Goal: Transaction & Acquisition: Purchase product/service

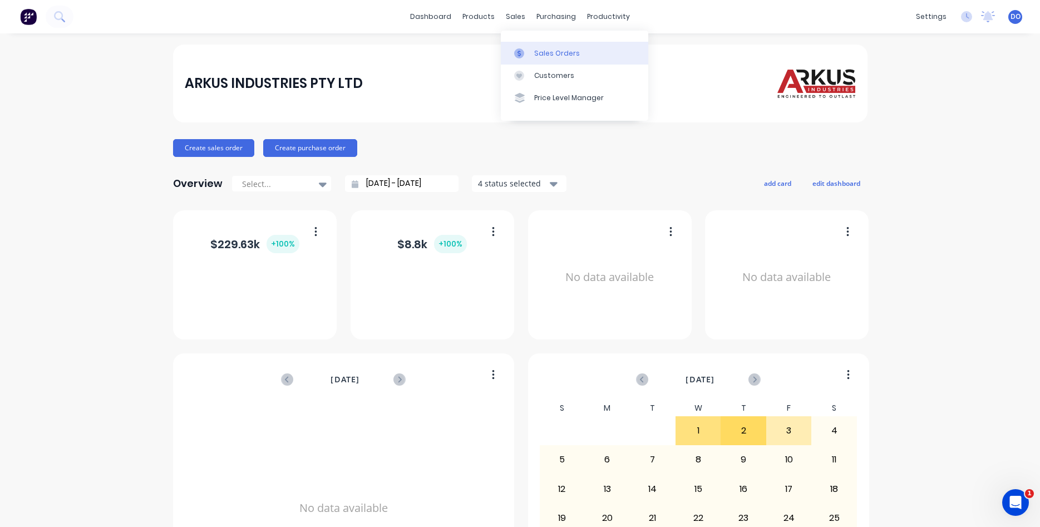
click at [552, 57] on div "Sales Orders" at bounding box center [557, 53] width 46 height 10
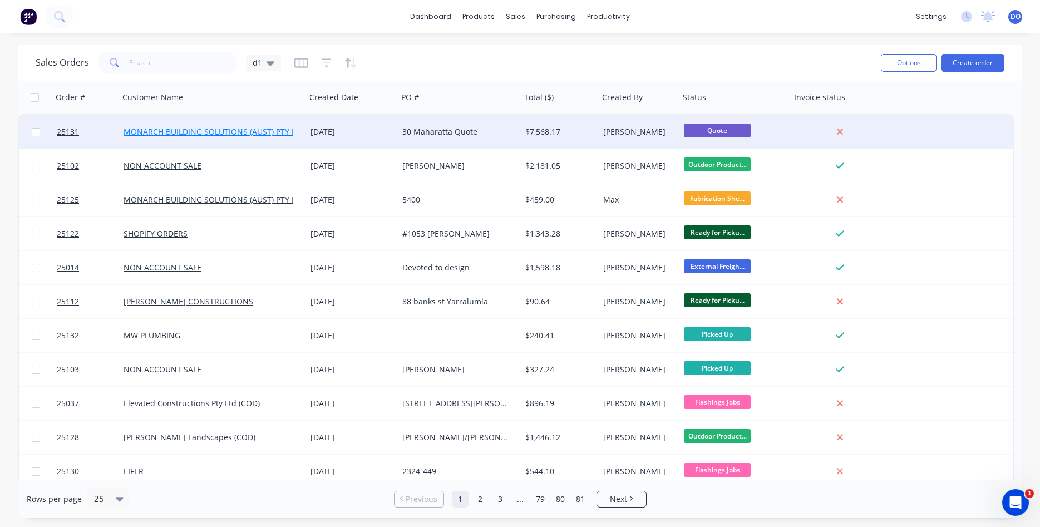
click at [274, 130] on link "MONARCH BUILDING SOLUTIONS (AUST) PTY LTD" at bounding box center [215, 131] width 182 height 11
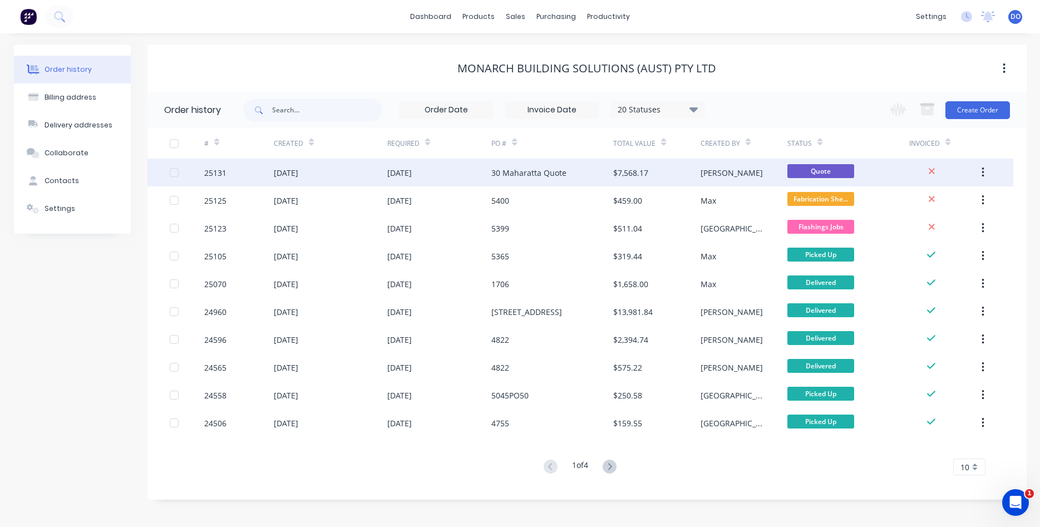
click at [551, 173] on div "30 Maharatta Quote" at bounding box center [528, 173] width 75 height 12
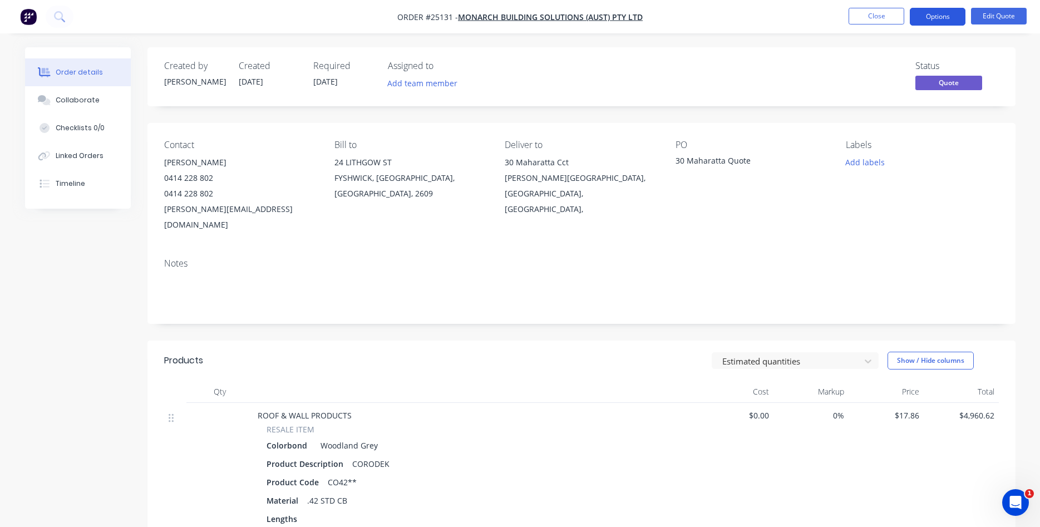
click at [951, 14] on button "Options" at bounding box center [938, 17] width 56 height 18
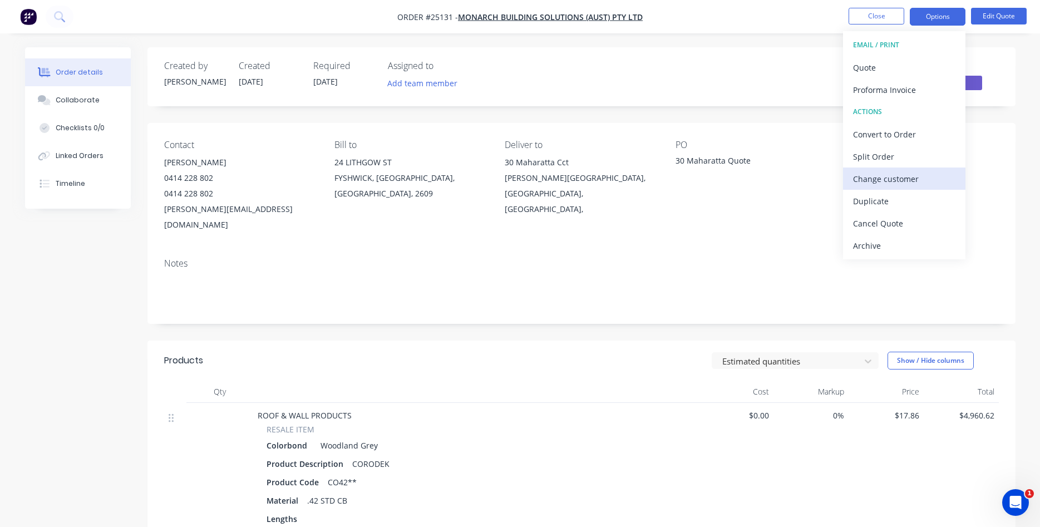
click at [889, 175] on div "Change customer" at bounding box center [904, 179] width 102 height 16
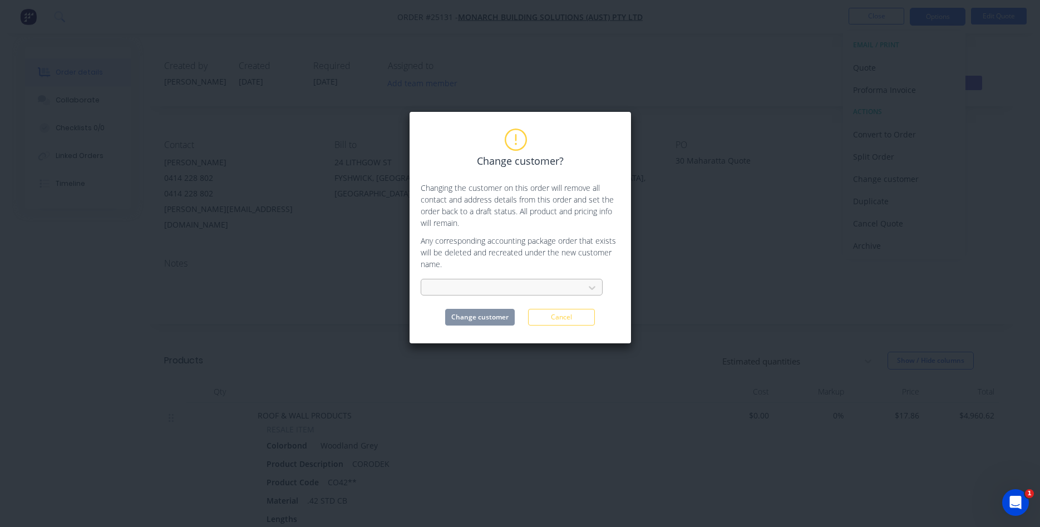
click at [489, 286] on div at bounding box center [504, 288] width 149 height 14
type input "non"
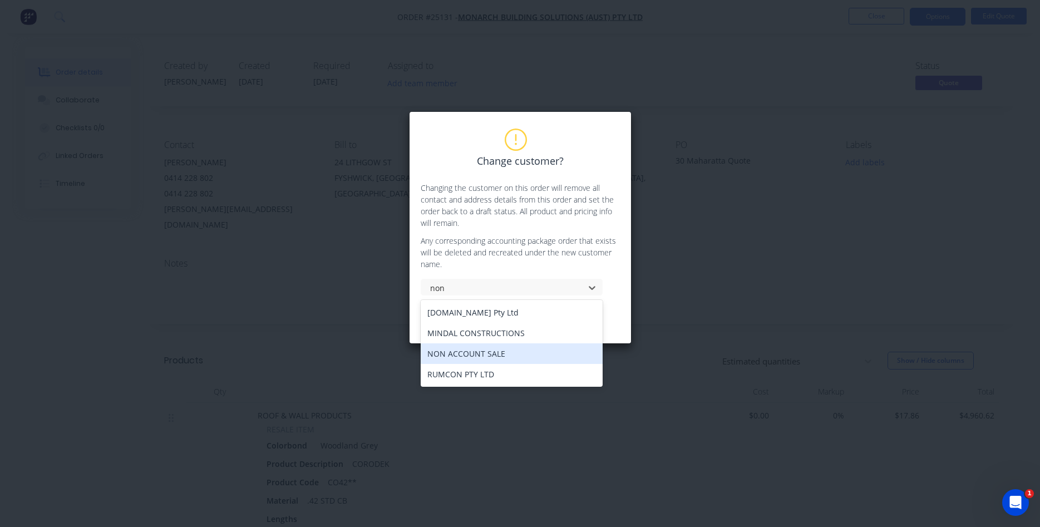
click at [469, 358] on div "NON ACCOUNT SALE" at bounding box center [512, 353] width 182 height 21
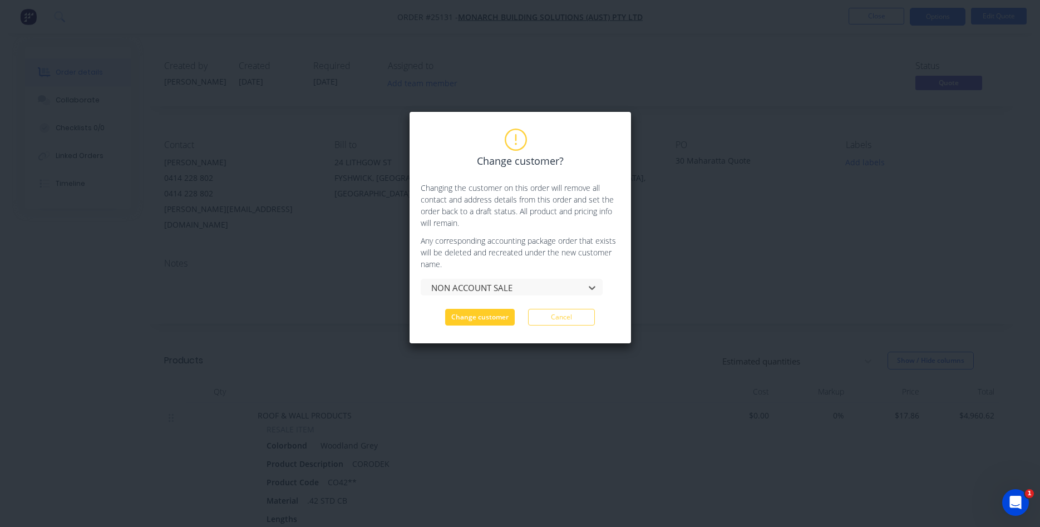
click at [483, 316] on button "Change customer" at bounding box center [480, 317] width 70 height 17
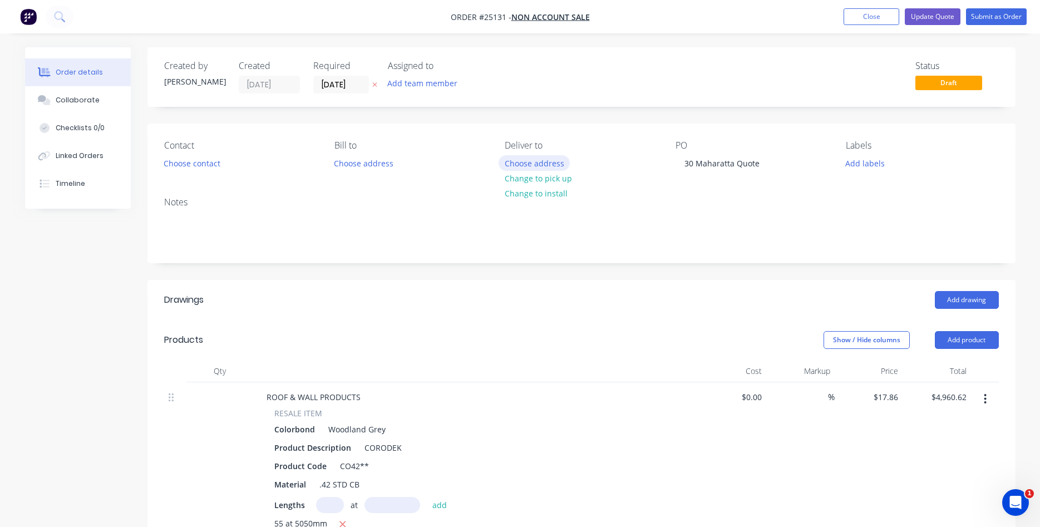
click at [533, 165] on button "Choose address" at bounding box center [534, 162] width 71 height 15
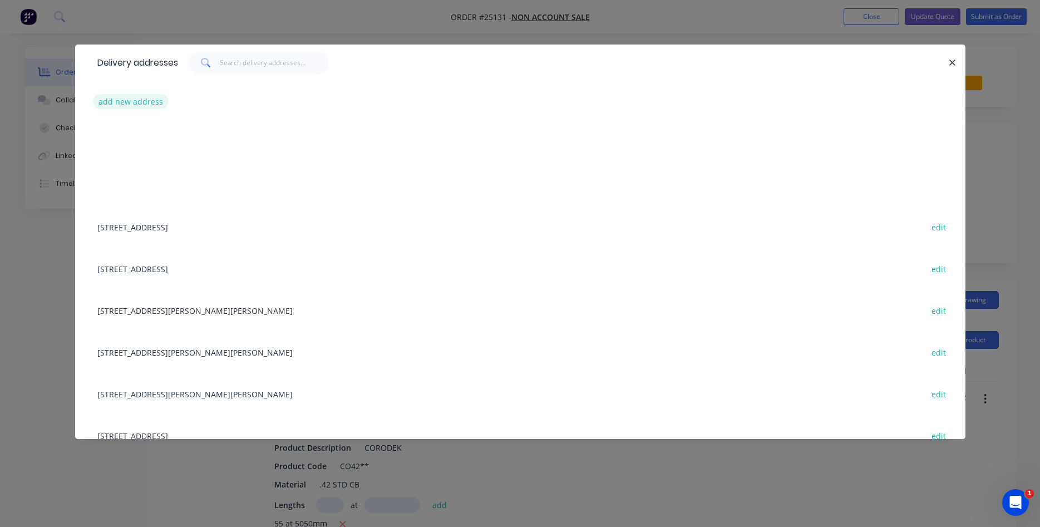
click at [129, 106] on button "add new address" at bounding box center [131, 101] width 76 height 15
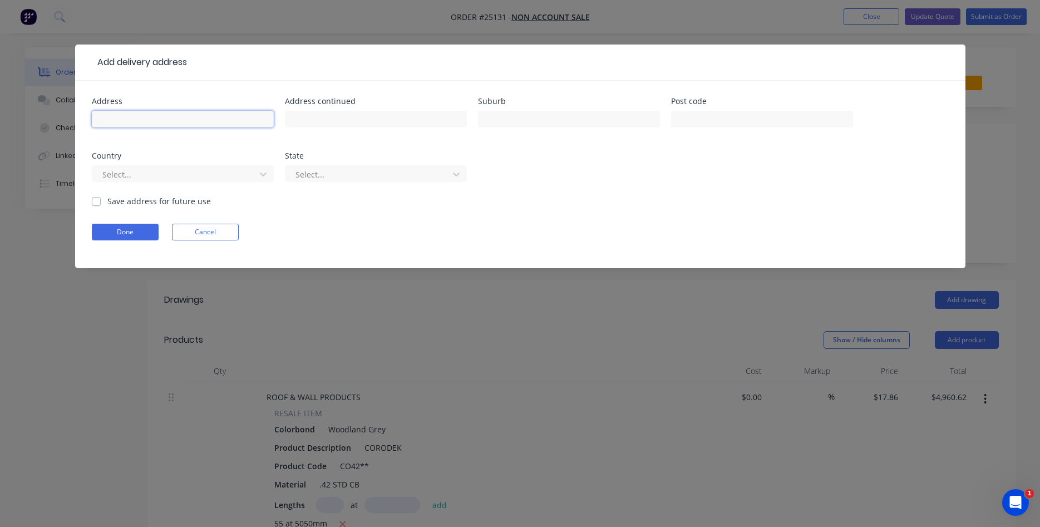
click at [126, 119] on input "text" at bounding box center [183, 119] width 182 height 17
click at [135, 120] on input "30 Ma" at bounding box center [183, 119] width 182 height 17
type input "30 Maharatta Cct"
type input "Isabella Plains"
type input "a"
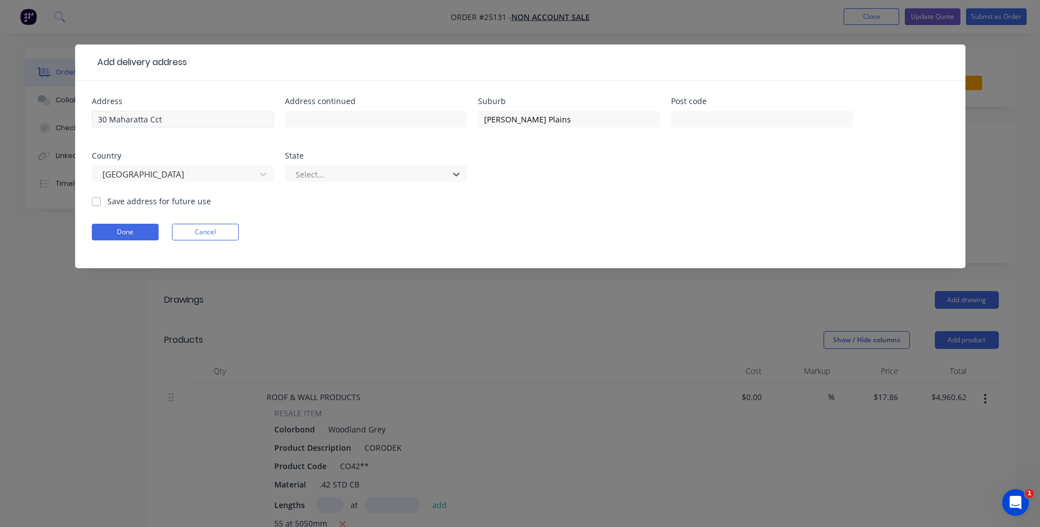
type input "a"
click at [137, 232] on button "Done" at bounding box center [125, 232] width 67 height 17
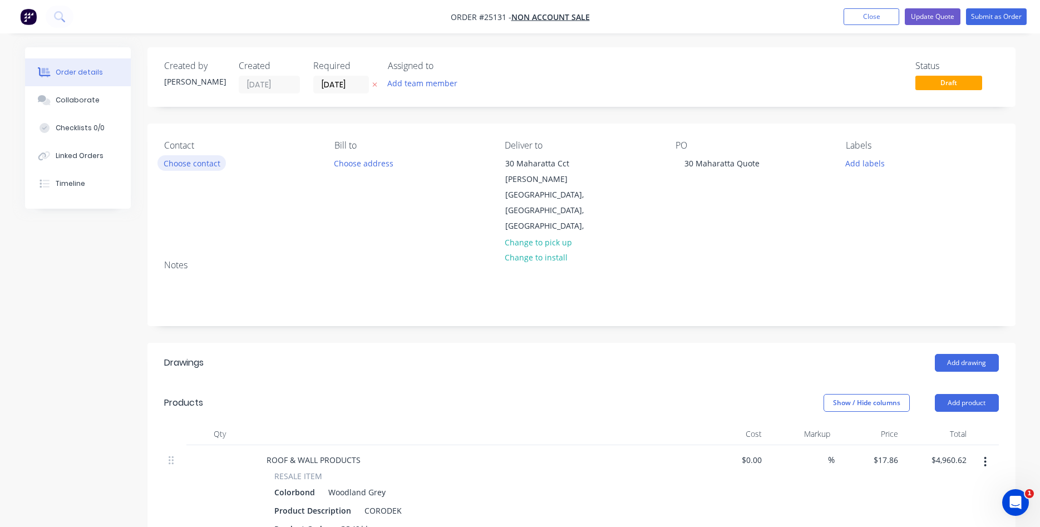
click at [199, 164] on button "Choose contact" at bounding box center [191, 162] width 68 height 15
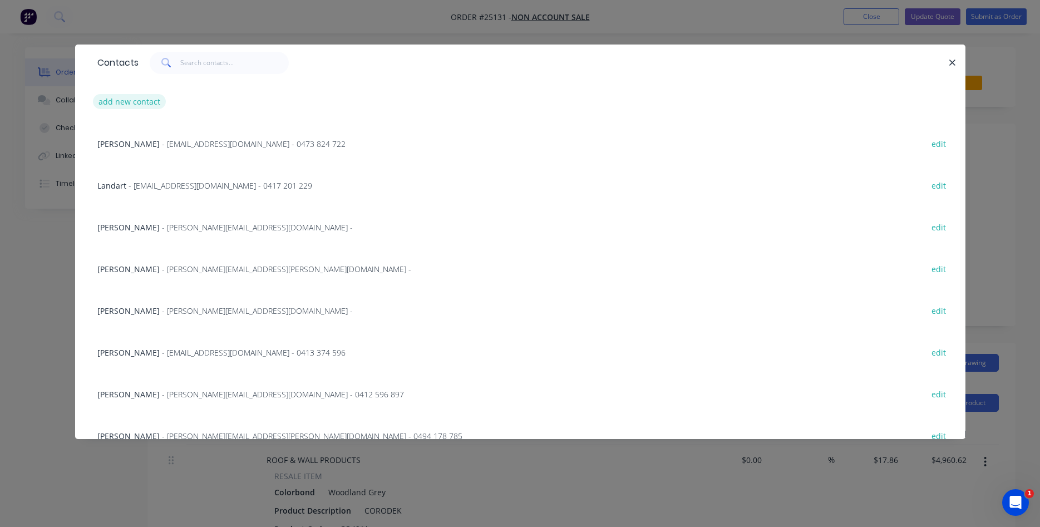
click at [135, 99] on button "add new contact" at bounding box center [129, 101] width 73 height 15
select select "AU"
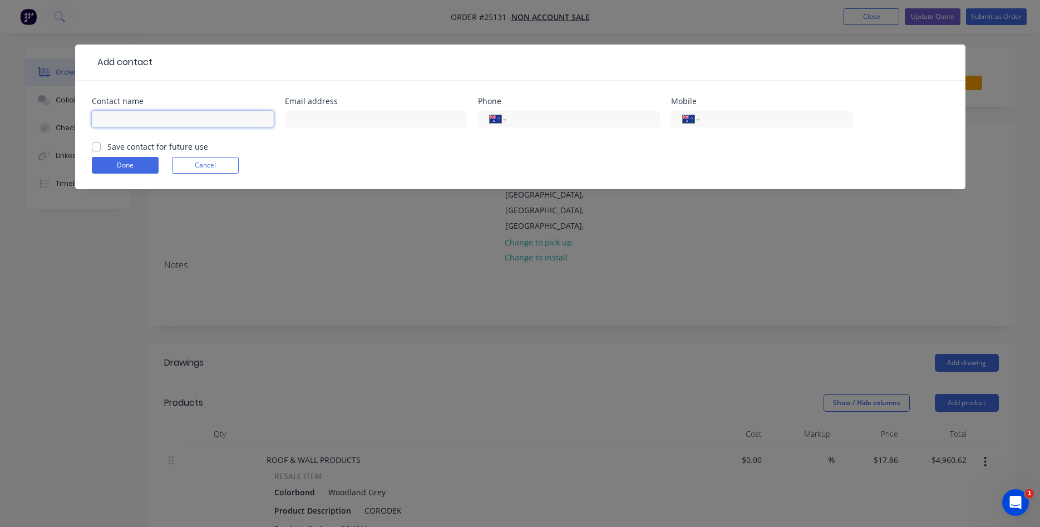
click at [137, 121] on input "text" at bounding box center [183, 119] width 182 height 17
type input "Michael Ensor"
click at [323, 114] on input "text" at bounding box center [376, 119] width 182 height 17
type input "mgensor@bigpond.com"
type input "0414 228 802"
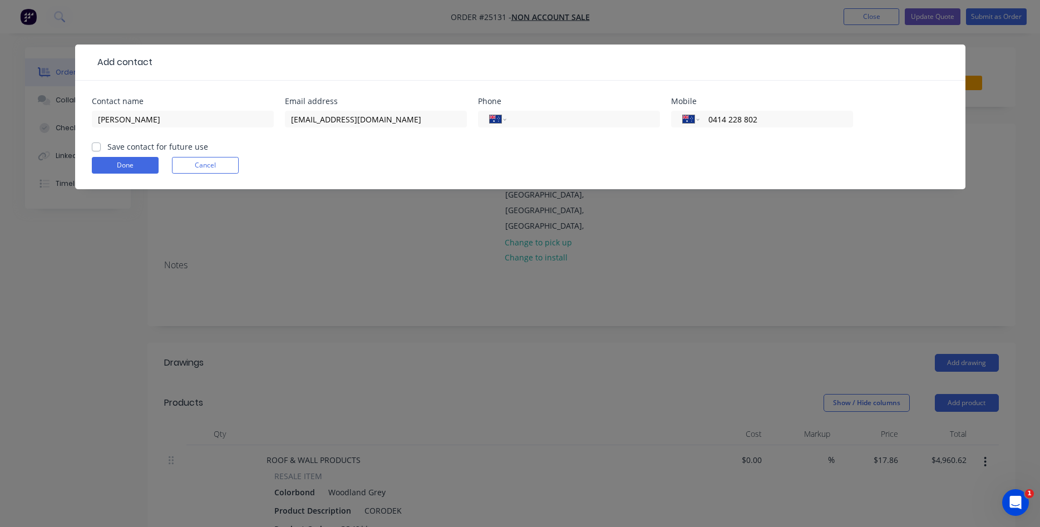
click at [107, 147] on label "Save contact for future use" at bounding box center [157, 147] width 101 height 12
click at [96, 147] on input "Save contact for future use" at bounding box center [96, 146] width 9 height 11
checkbox input "true"
click at [120, 164] on button "Done" at bounding box center [125, 165] width 67 height 17
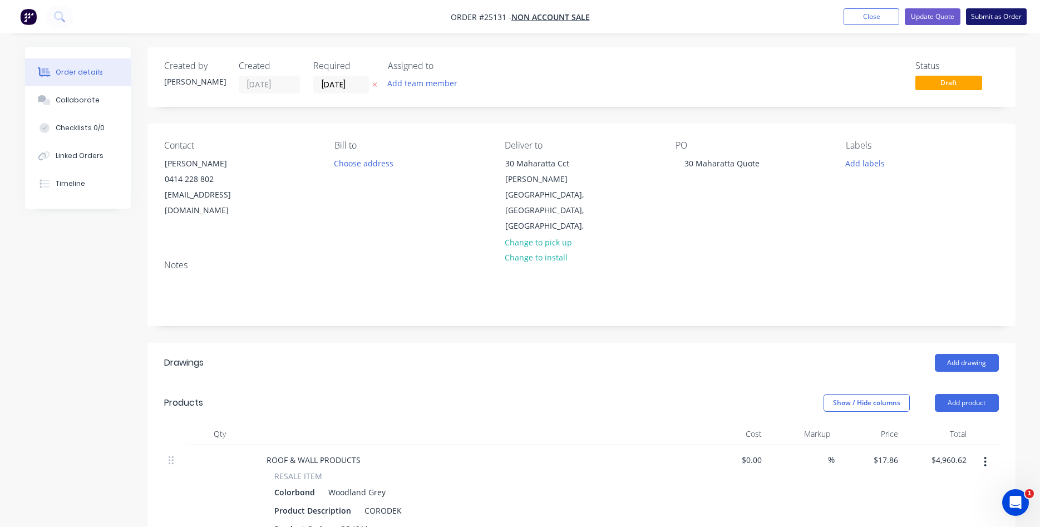
click at [990, 17] on button "Submit as Order" at bounding box center [996, 16] width 61 height 17
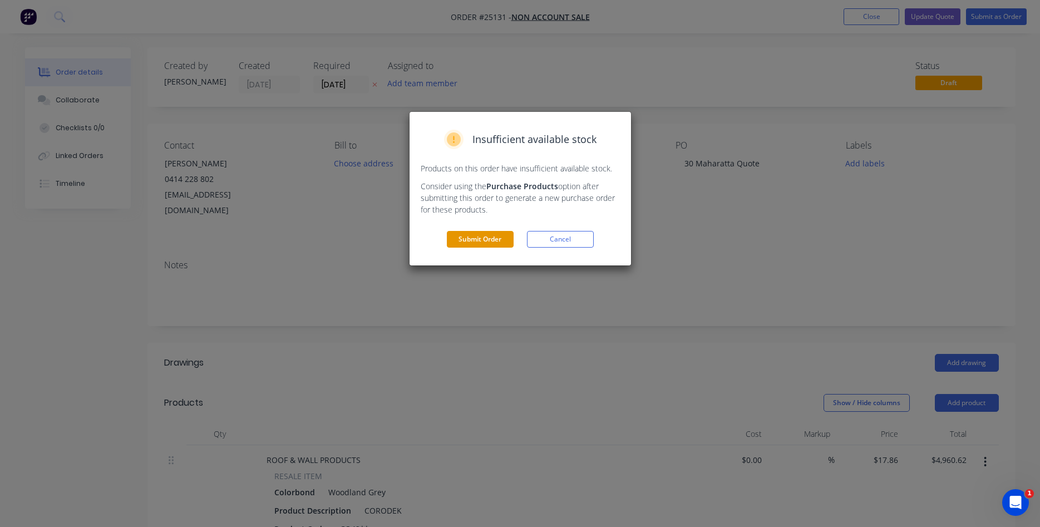
click at [479, 243] on button "Submit Order" at bounding box center [480, 239] width 67 height 17
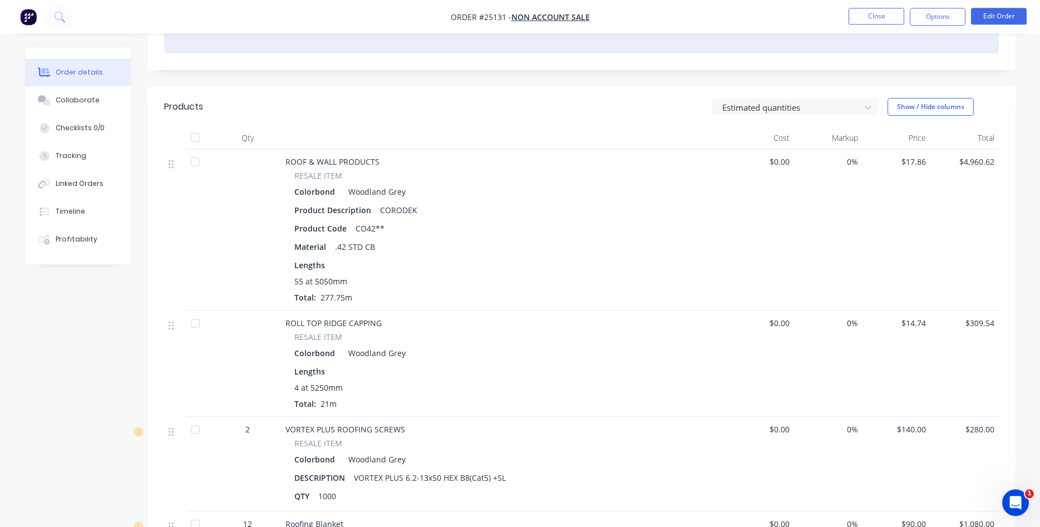
scroll to position [170, 0]
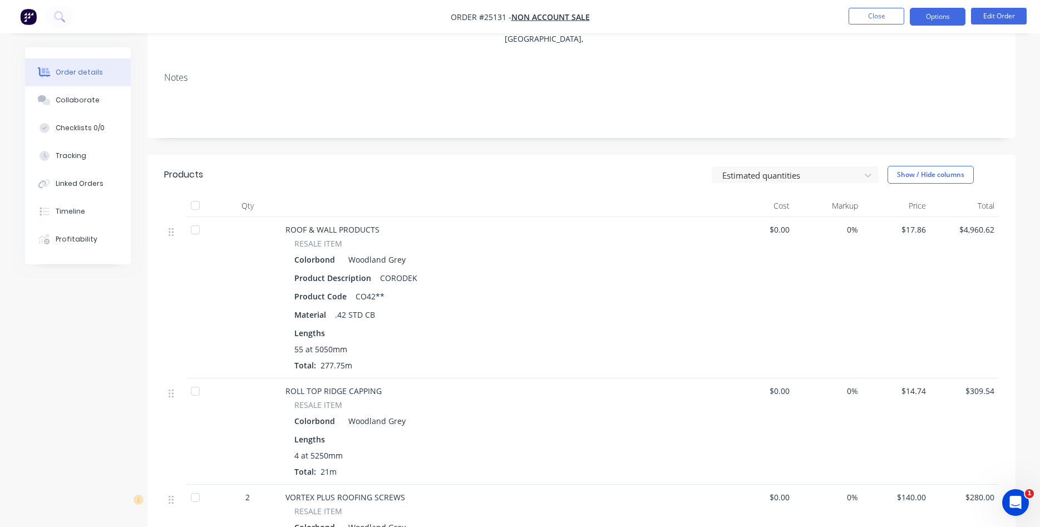
click at [936, 17] on button "Options" at bounding box center [938, 17] width 56 height 18
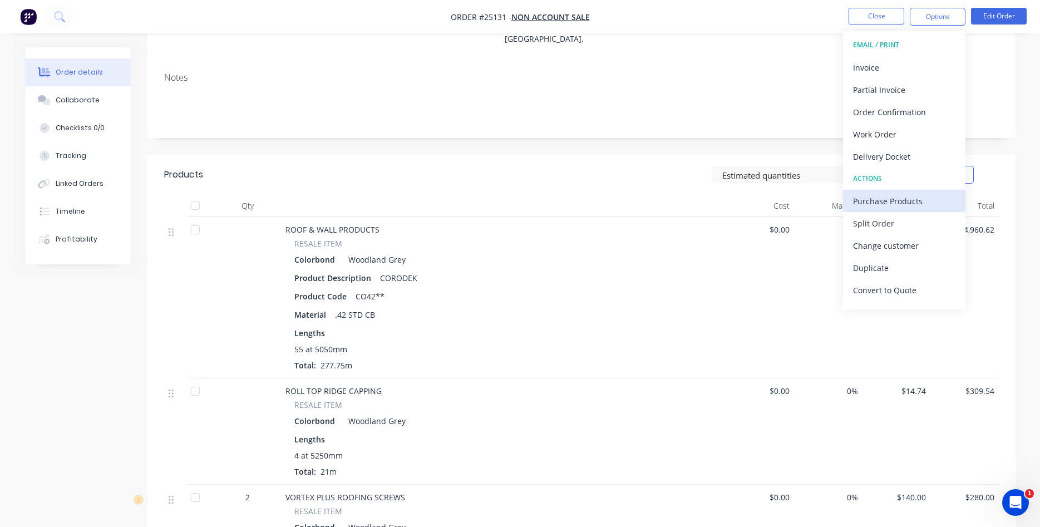
click at [885, 201] on div "Purchase Products" at bounding box center [904, 201] width 102 height 16
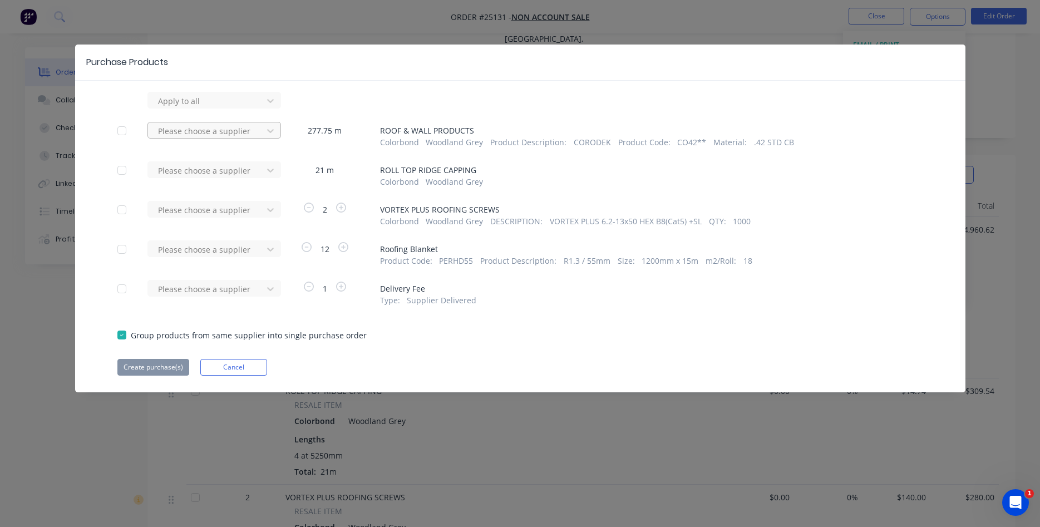
click at [212, 126] on div at bounding box center [207, 131] width 100 height 14
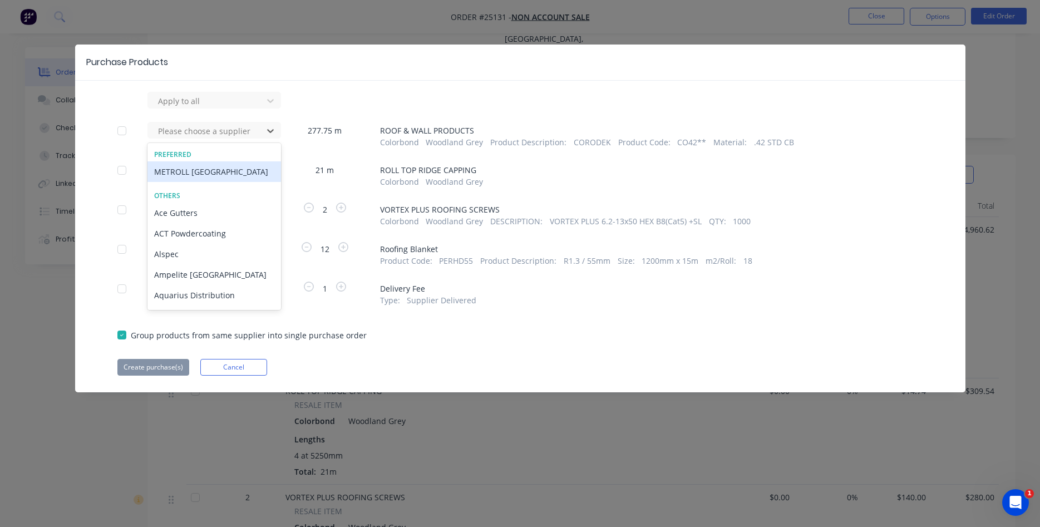
click at [203, 168] on div "METROLL CANBERRA" at bounding box center [214, 171] width 134 height 21
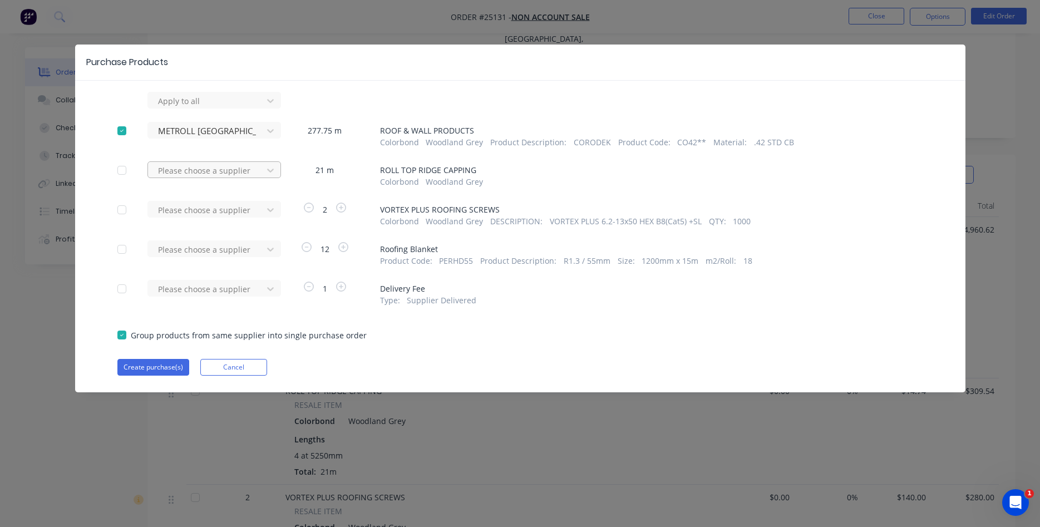
click at [211, 163] on div "Please choose a supplier" at bounding box center [207, 170] width 107 height 17
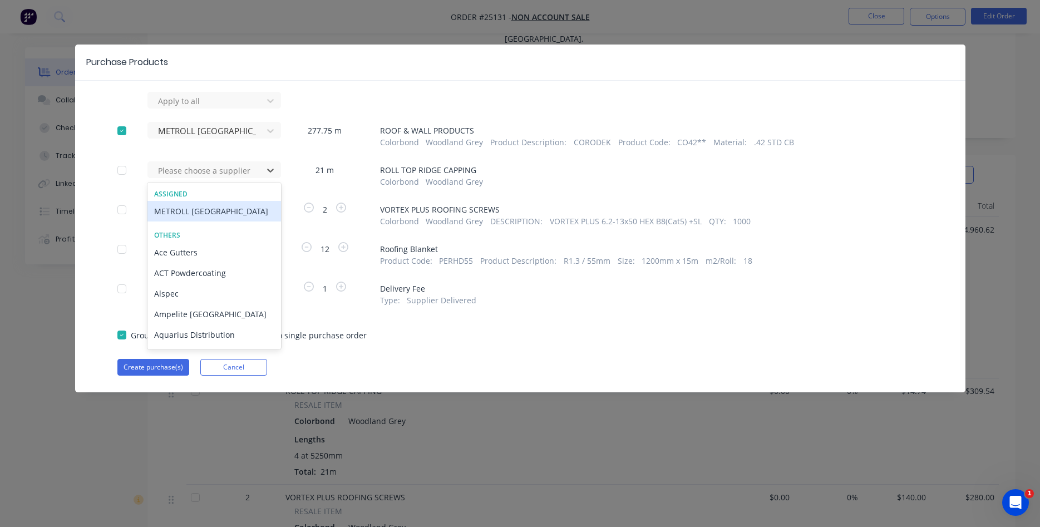
click at [203, 209] on div "METROLL CANBERRA" at bounding box center [214, 211] width 134 height 21
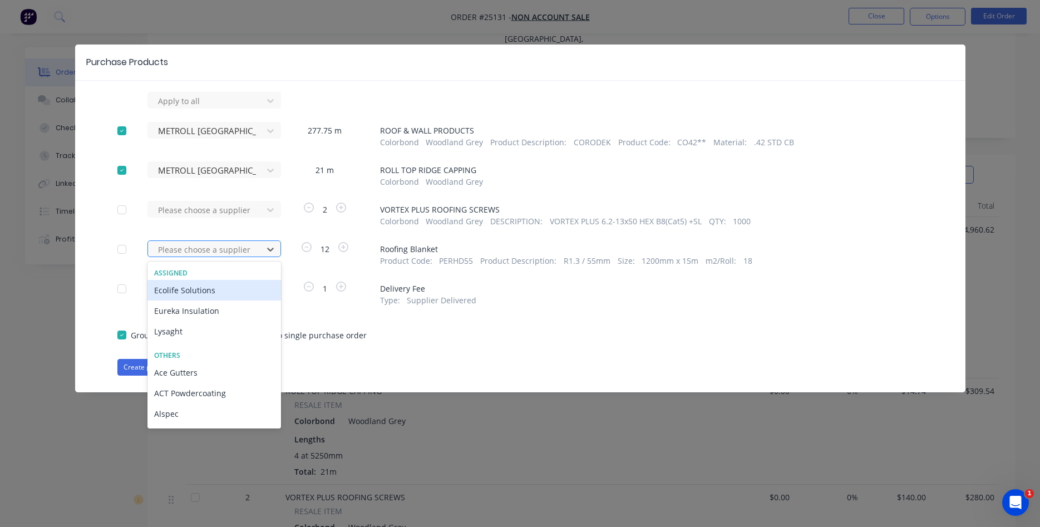
click at [209, 244] on div at bounding box center [207, 250] width 100 height 14
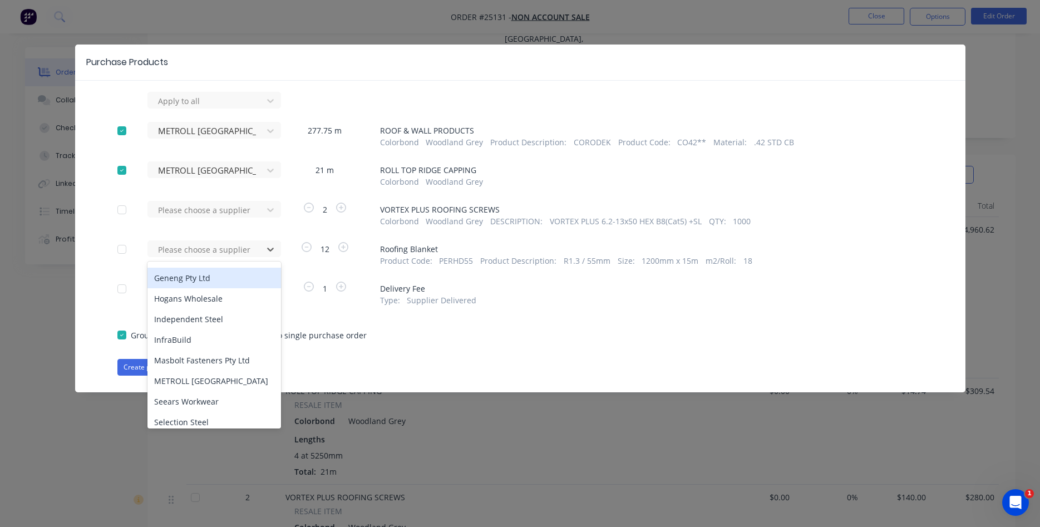
scroll to position [444, 0]
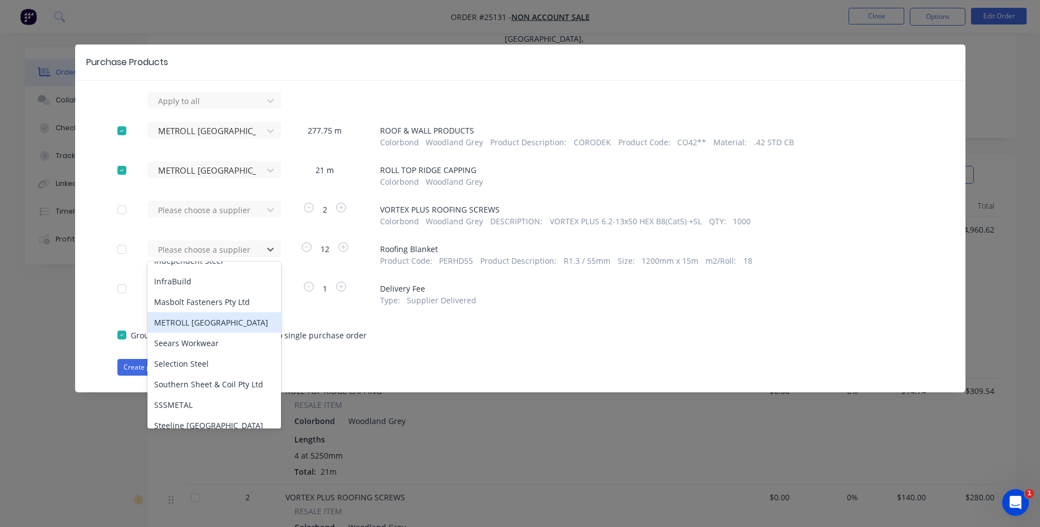
click at [196, 312] on div "METROLL CANBERRA" at bounding box center [214, 322] width 134 height 21
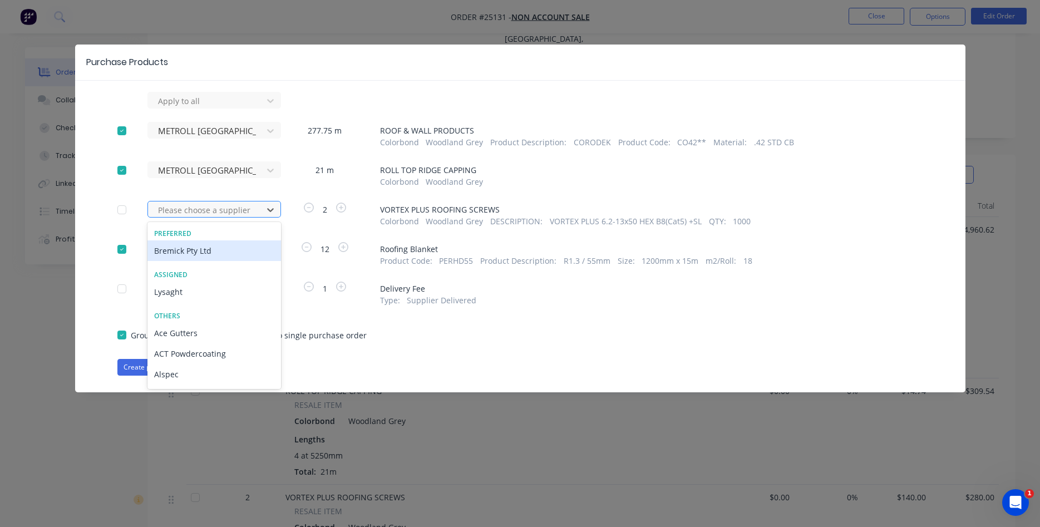
click at [186, 209] on div at bounding box center [207, 210] width 100 height 14
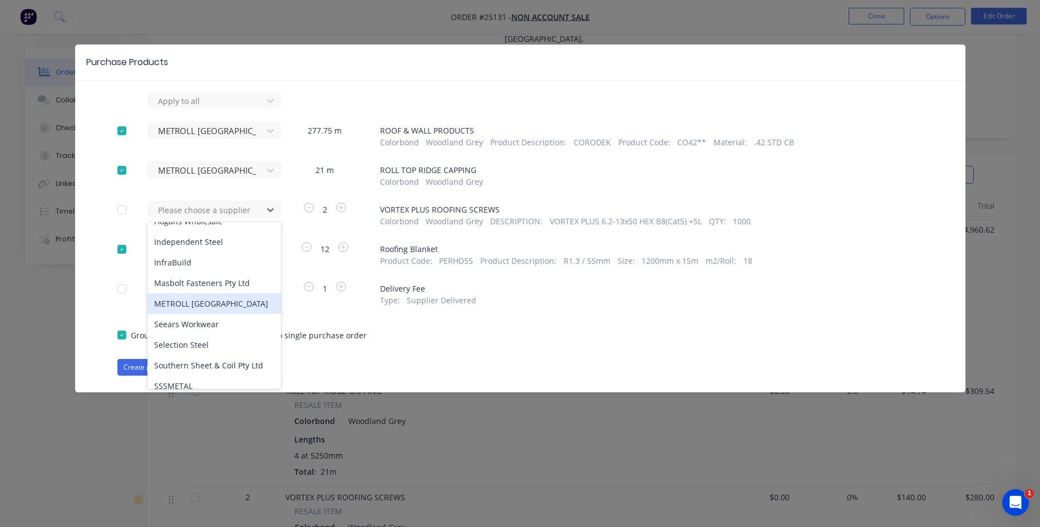
click at [200, 293] on div "METROLL CANBERRA" at bounding box center [214, 303] width 134 height 21
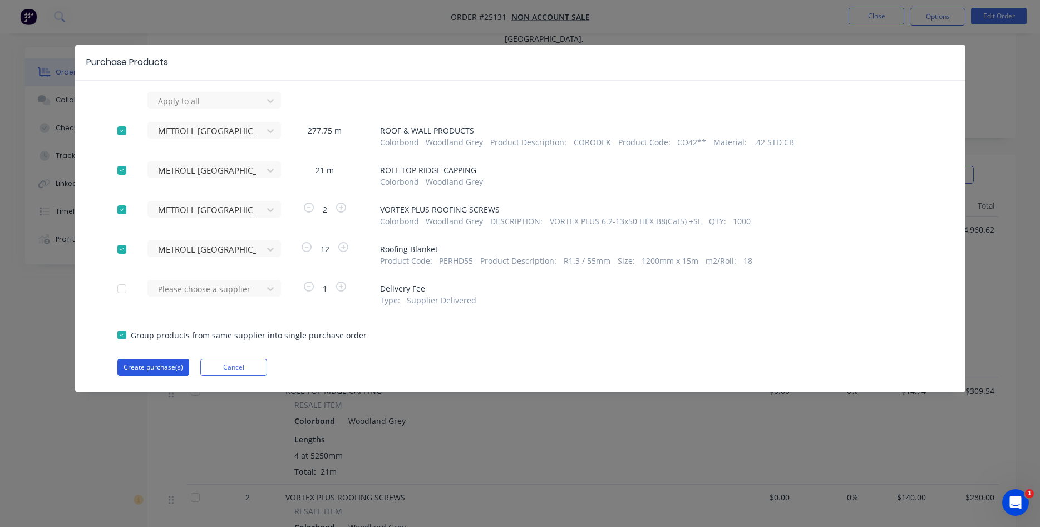
click at [152, 367] on button "Create purchase(s)" at bounding box center [153, 367] width 72 height 17
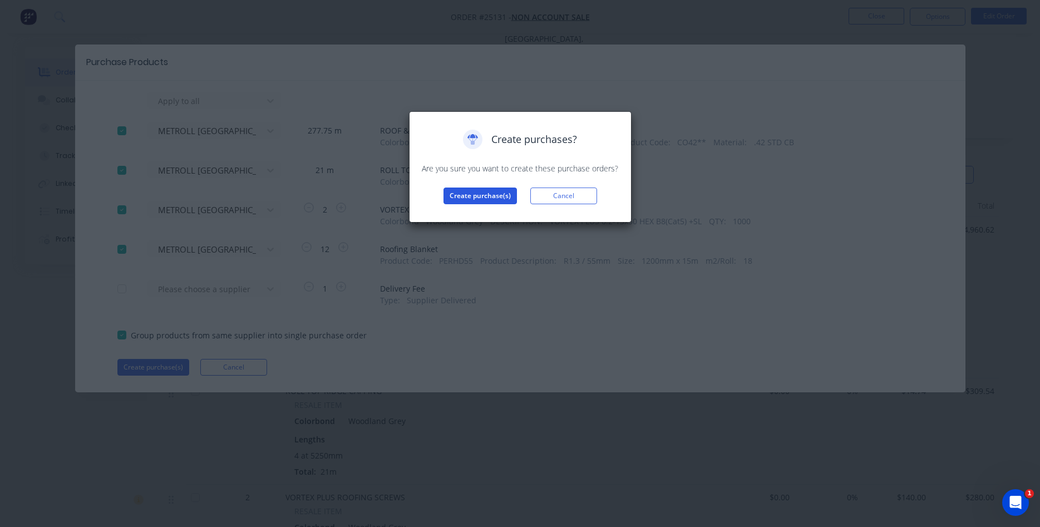
click at [487, 196] on button "Create purchase(s)" at bounding box center [480, 196] width 73 height 17
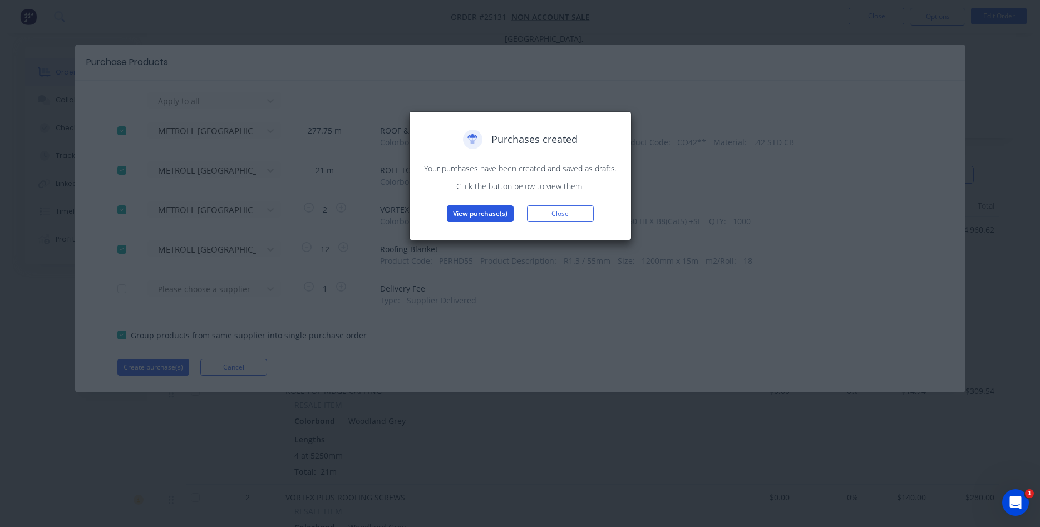
click at [486, 217] on button "View purchase(s)" at bounding box center [480, 213] width 67 height 17
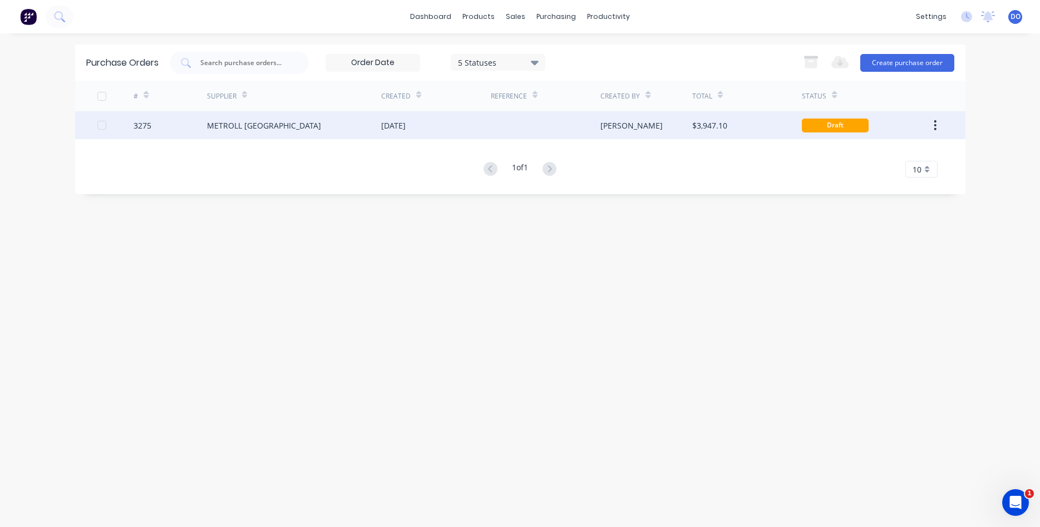
click at [265, 126] on div "METROLL CANBERRA" at bounding box center [264, 126] width 114 height 12
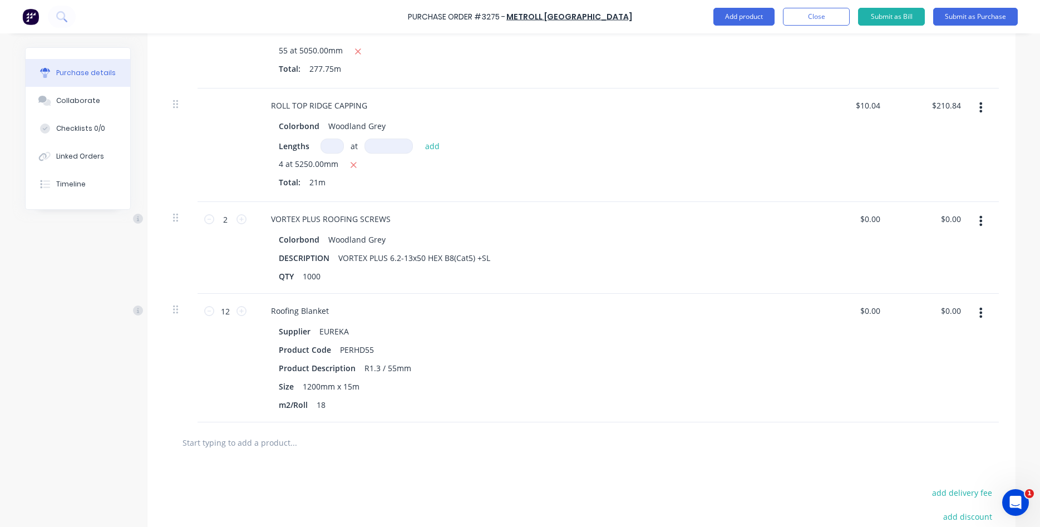
scroll to position [444, 0]
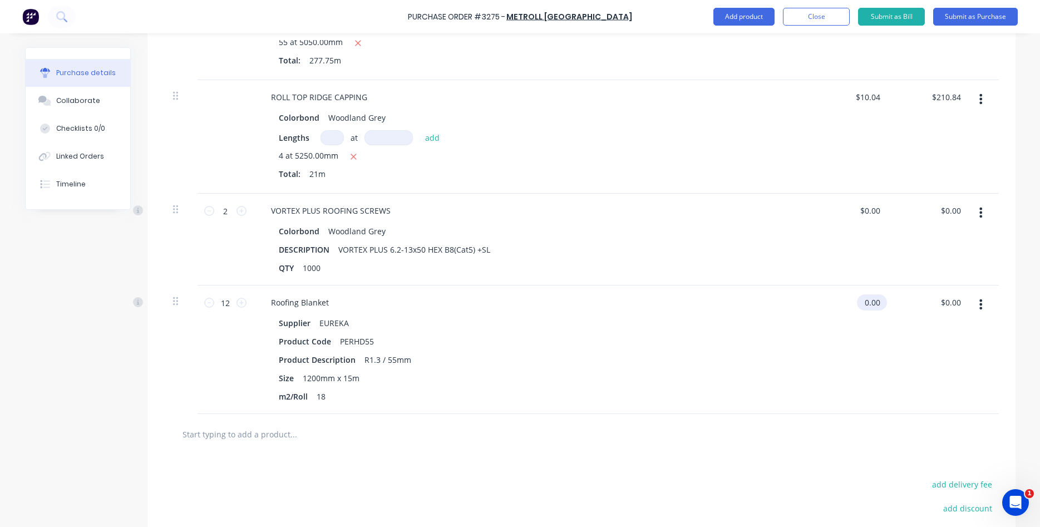
click at [869, 302] on input "0.00" at bounding box center [870, 302] width 26 height 16
drag, startPoint x: 881, startPoint y: 300, endPoint x: 853, endPoint y: 299, distance: 28.4
click at [853, 299] on div "0.00 0.00" at bounding box center [850, 349] width 81 height 129
type input "$86.00"
type input "$1,032.00"
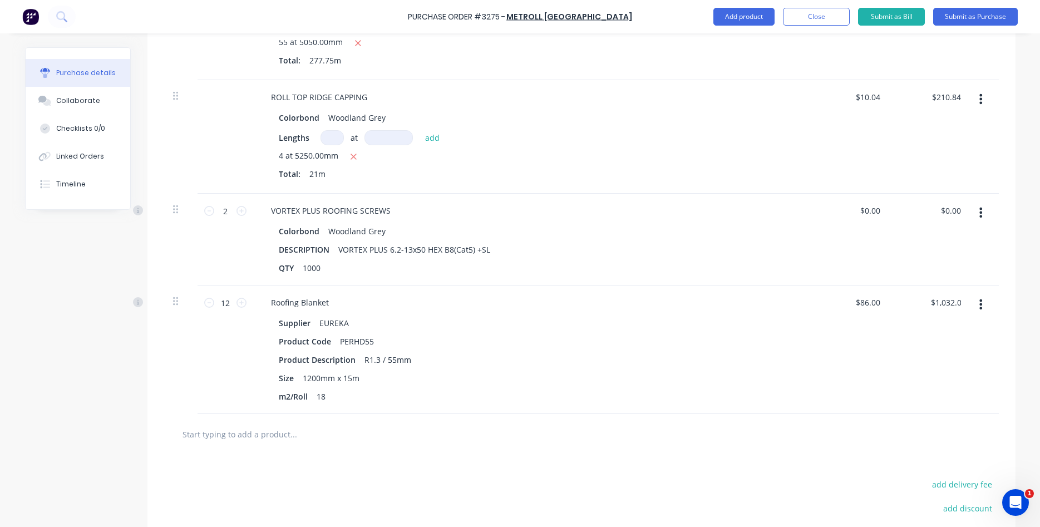
click at [825, 265] on div "$0.00 $0.00" at bounding box center [850, 240] width 81 height 92
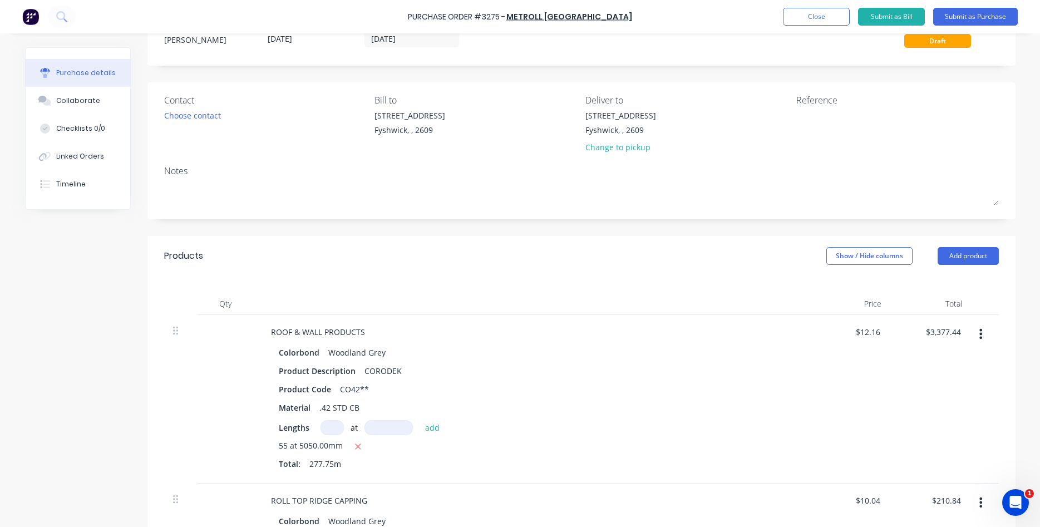
scroll to position [0, 0]
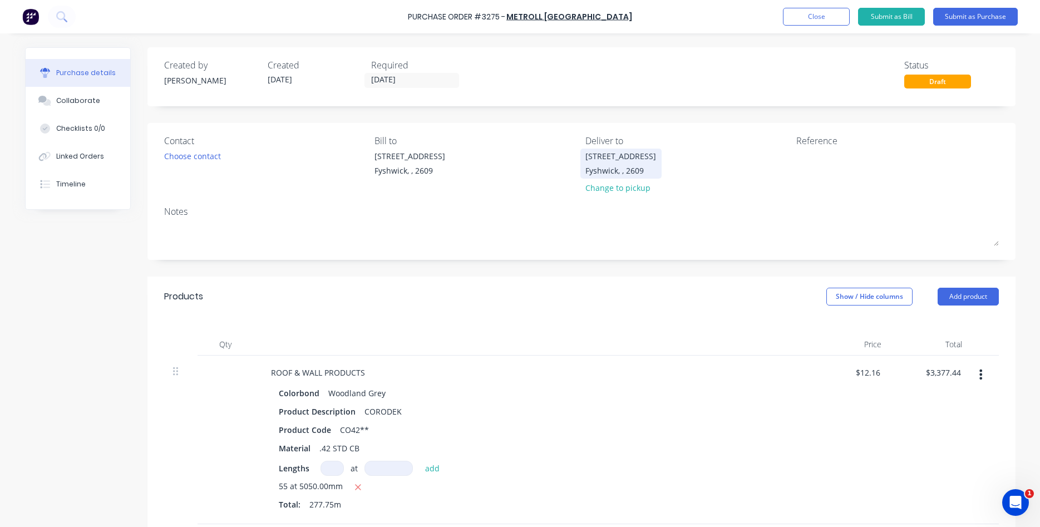
click at [600, 158] on div "15 Wiluna St" at bounding box center [620, 156] width 71 height 12
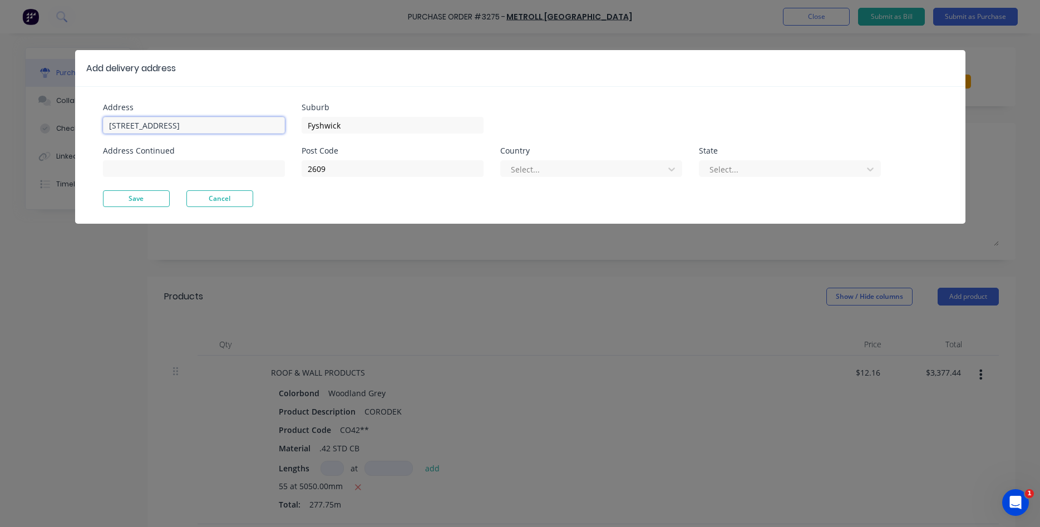
drag, startPoint x: 161, startPoint y: 125, endPoint x: 13, endPoint y: 115, distance: 148.3
click at [103, 117] on input "15 Wiluna St" at bounding box center [194, 125] width 182 height 17
type input "30 Maharatta Cct"
type input "Isabella Plains"
type input "a"
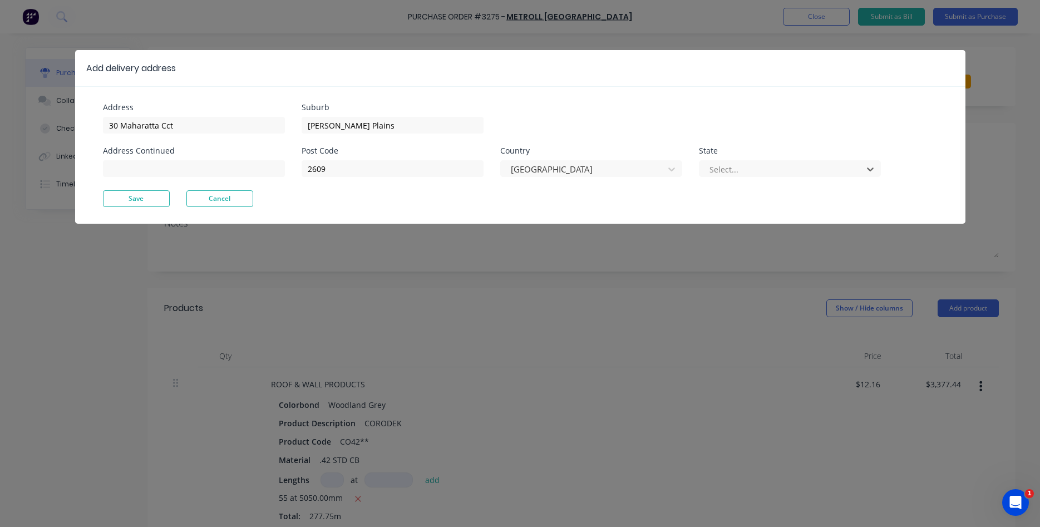
type input "a"
drag, startPoint x: 327, startPoint y: 170, endPoint x: 300, endPoint y: 169, distance: 26.7
click at [302, 169] on input "2609" at bounding box center [393, 168] width 182 height 17
click at [153, 201] on button "Save" at bounding box center [136, 198] width 67 height 17
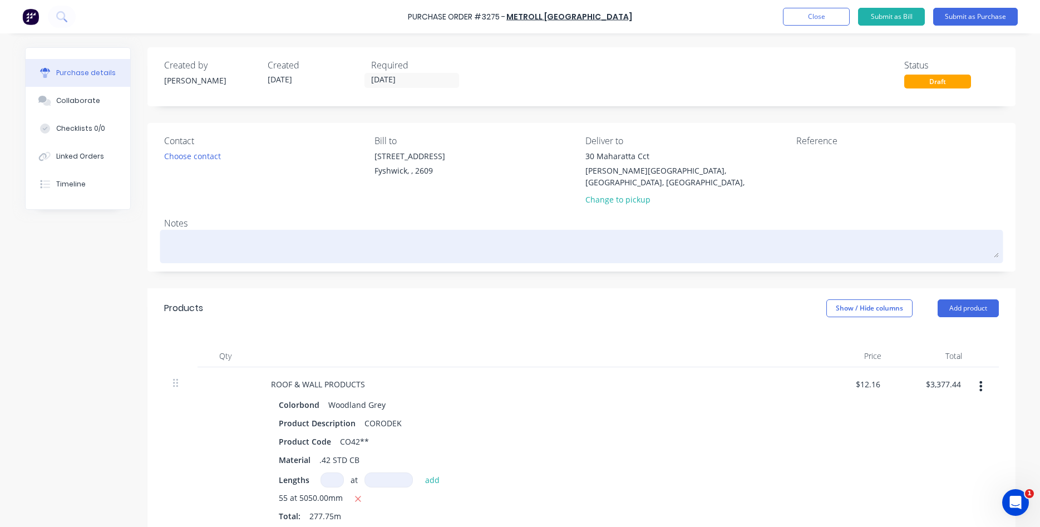
click at [189, 233] on textarea at bounding box center [581, 245] width 835 height 25
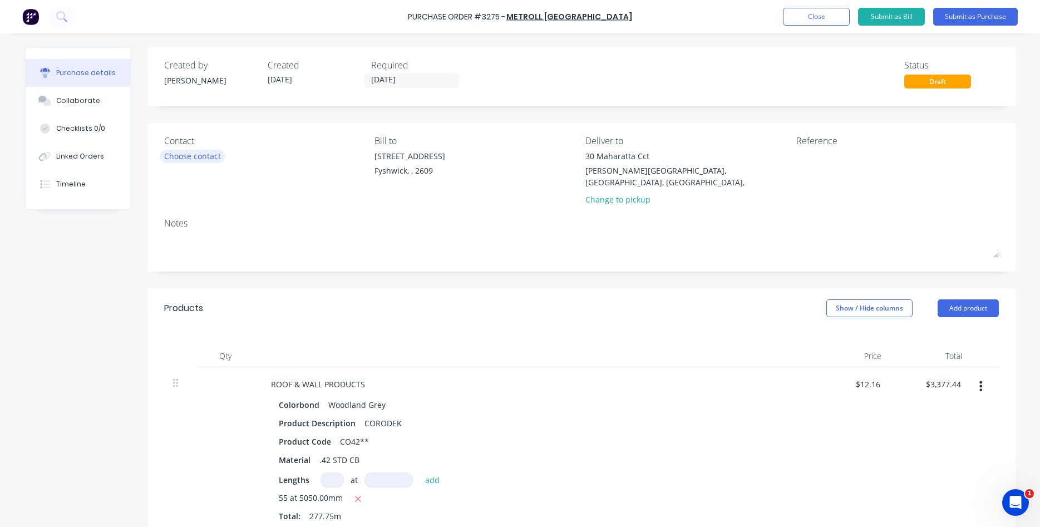
type textarea "x"
type textarea "D"
type textarea "x"
type textarea "Di"
type textarea "x"
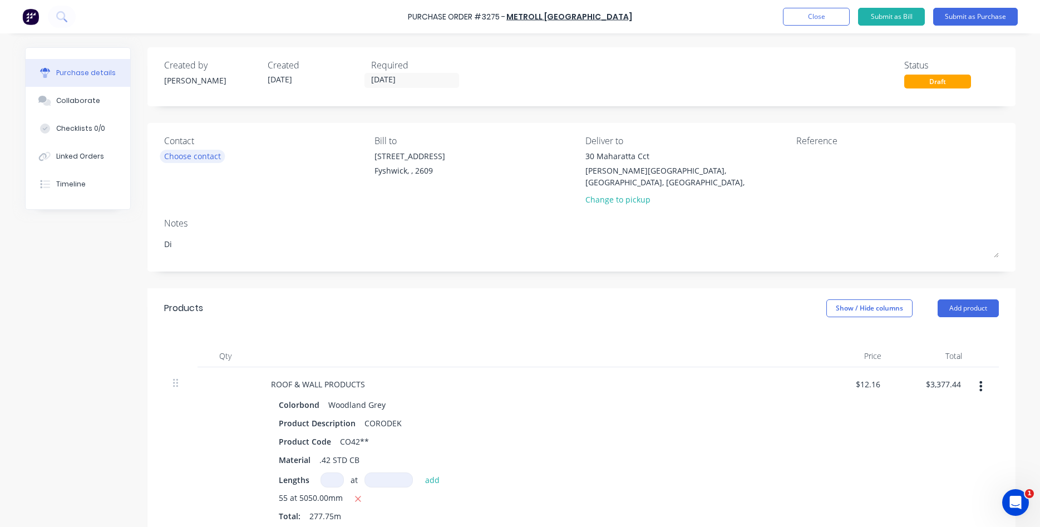
type textarea "Dir"
type textarea "x"
type textarea "Dire"
type textarea "x"
type textarea "Direc"
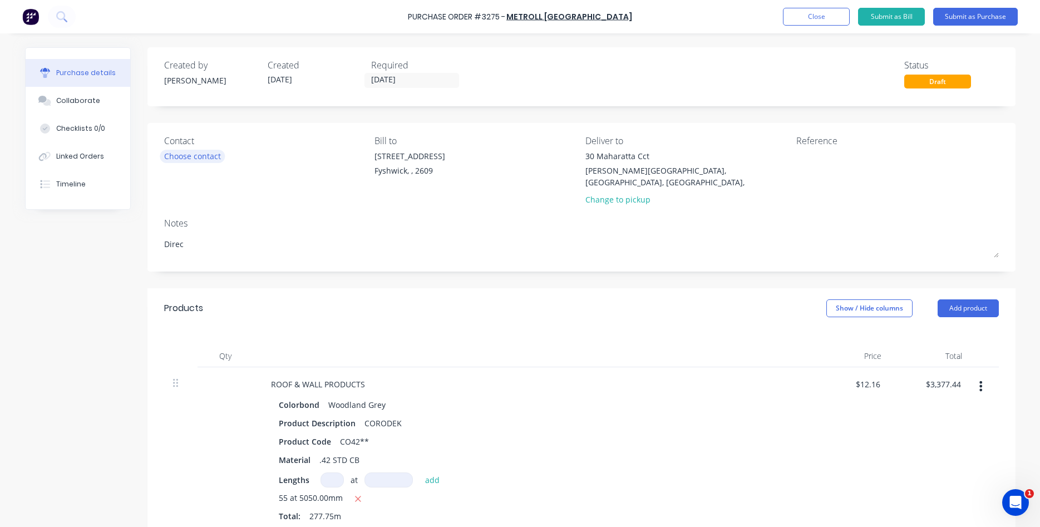
type textarea "x"
type textarea "Direct"
type textarea "x"
type textarea "Direct"
type textarea "x"
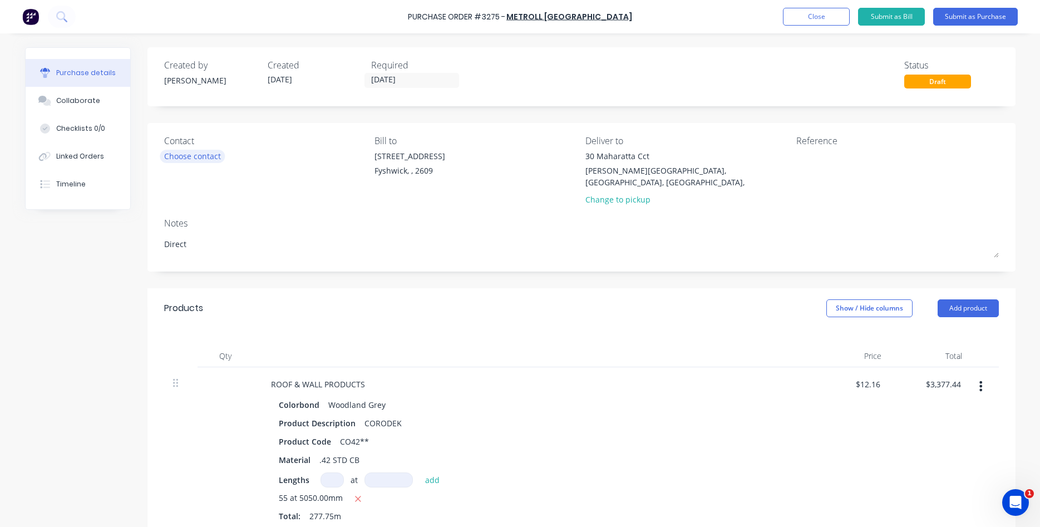
type textarea "Direct D"
type textarea "x"
type textarea "Direct De"
type textarea "x"
type textarea "Direct Del"
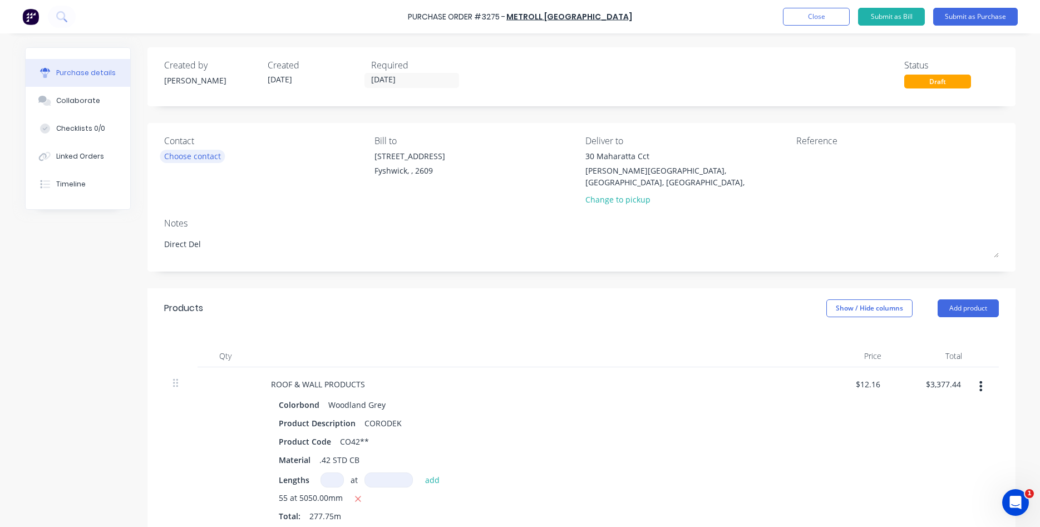
type textarea "x"
type textarea "Direct Deli"
type textarea "x"
type textarea "Direct Deliv"
type textarea "x"
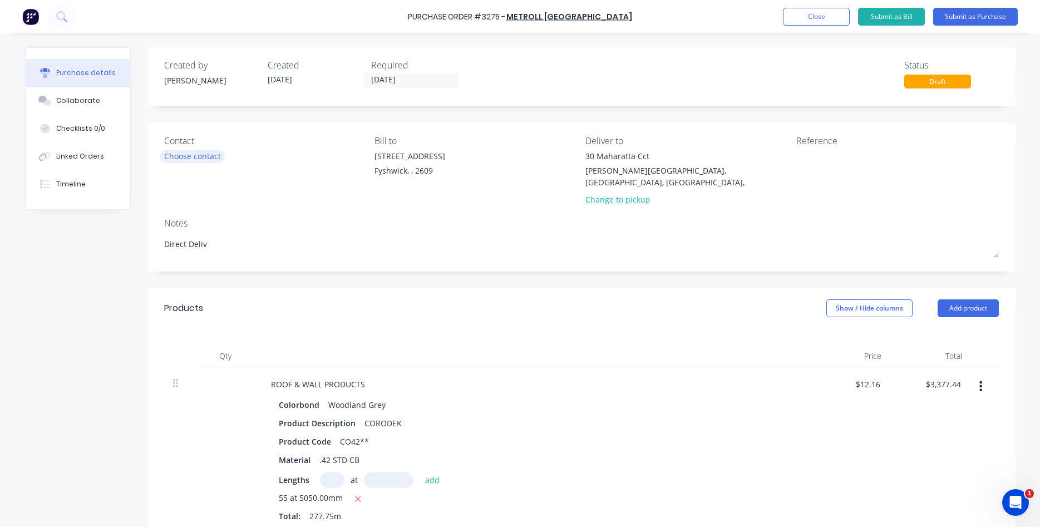
type textarea "Direct Delive"
type textarea "x"
type textarea "Direct Deliver"
type textarea "x"
type textarea "Direct Delivery"
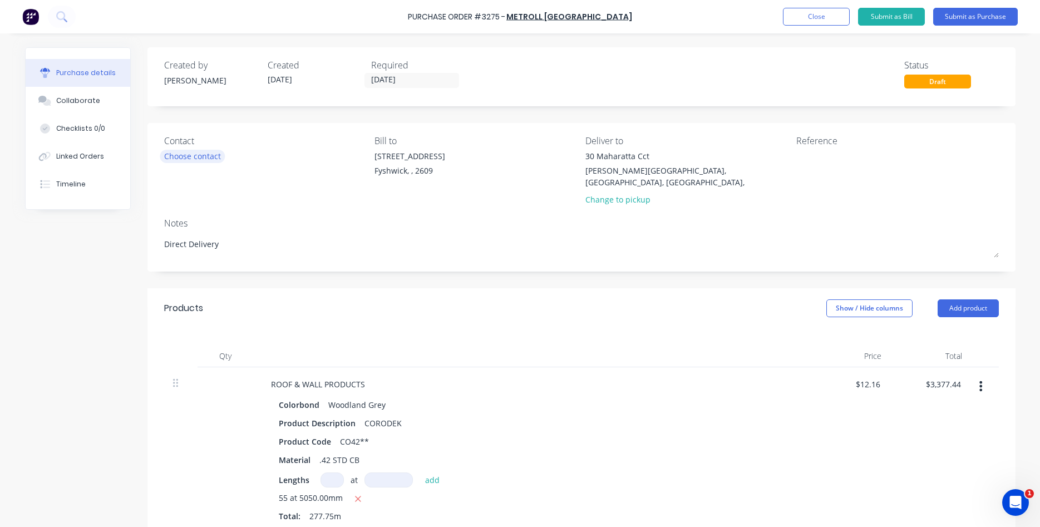
type textarea "x"
type textarea "Direct Delivery"
type textarea "x"
type textarea "Direct Delivery t"
type textarea "x"
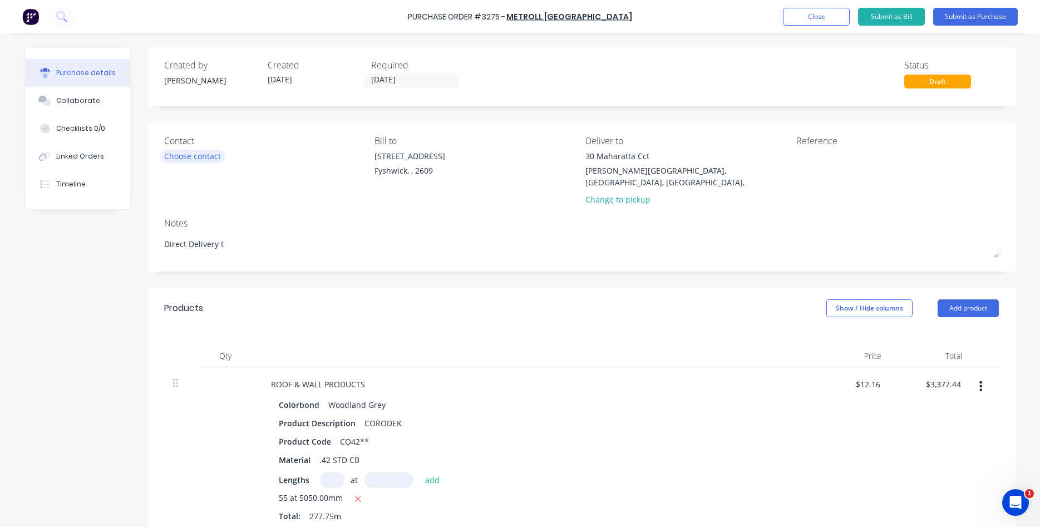
type textarea "Direct Delivery to"
type textarea "x"
type textarea "Direct Delivery to"
type textarea "x"
type textarea "Direct Delivery to s"
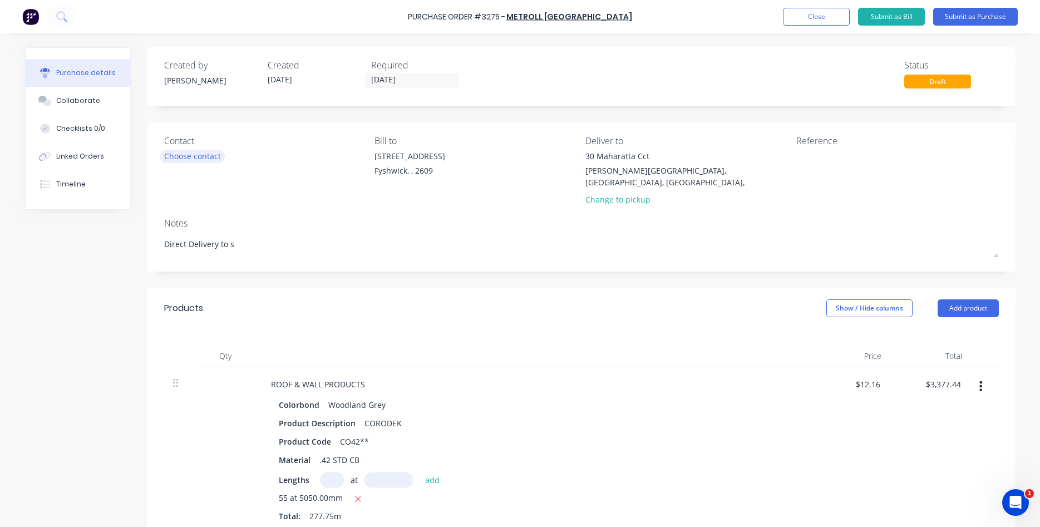
type textarea "x"
type textarea "Direct Delivery to si"
type textarea "x"
type textarea "Direct Delivery to sit"
type textarea "x"
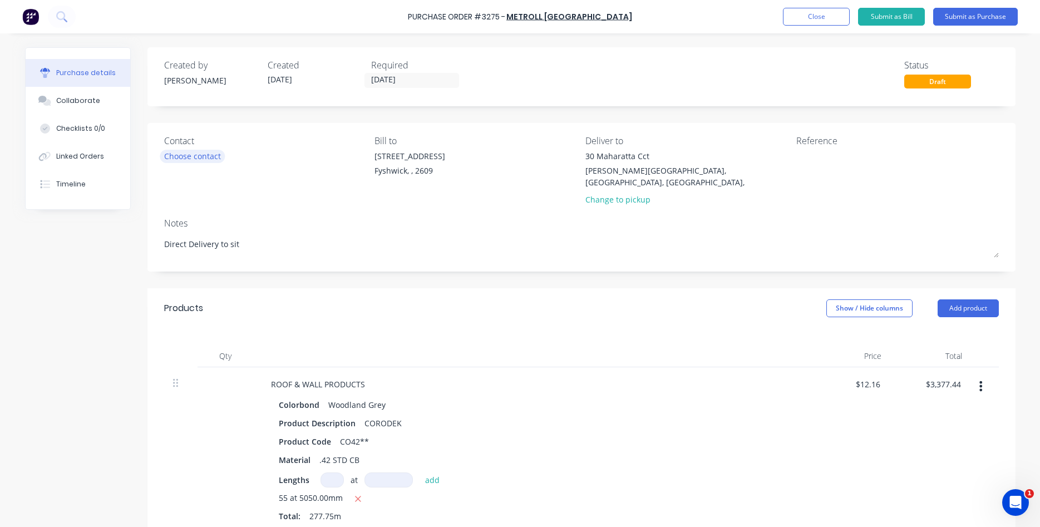
type textarea "Direct Delivery to site"
type textarea "x"
type textarea "Direct Delivery to site"
type textarea "x"
type textarea "Direct Delivery to site -"
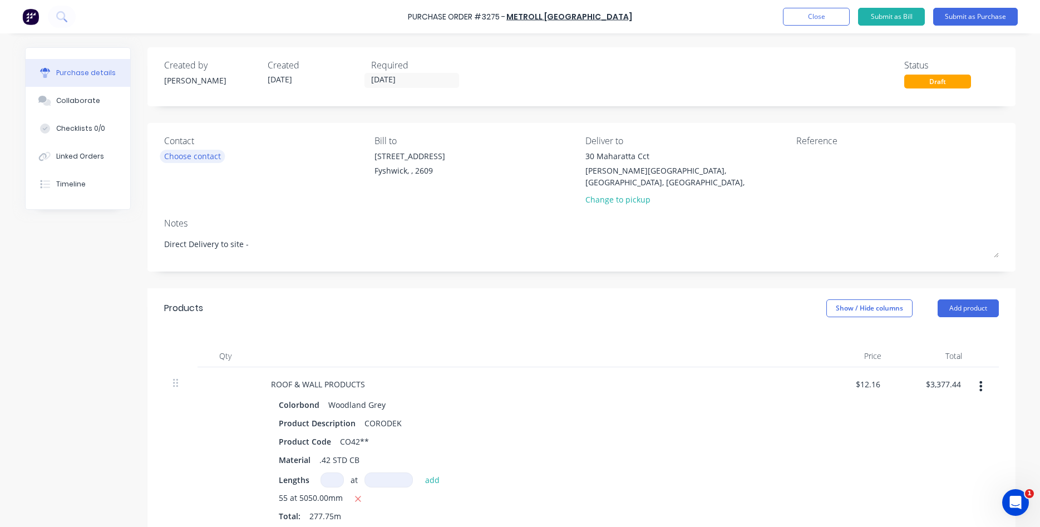
type textarea "x"
type textarea "Direct Delivery to site -"
type textarea "x"
type textarea "Direct Delivery to site - P"
type textarea "x"
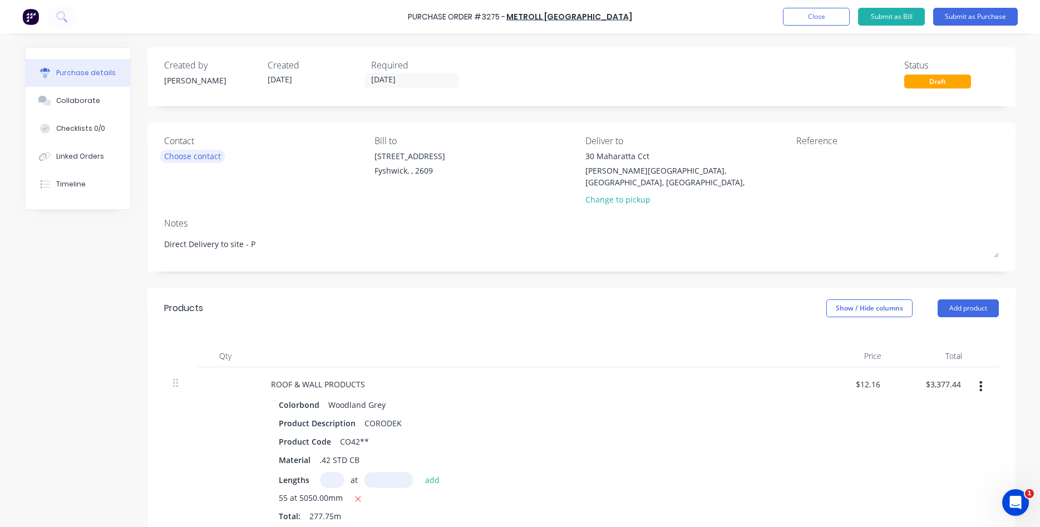
type textarea "Direct Delivery to site - Pl"
type textarea "x"
type textarea "Direct Delivery to site - Pla"
type textarea "x"
type textarea "Direct Delivery to site - Pl"
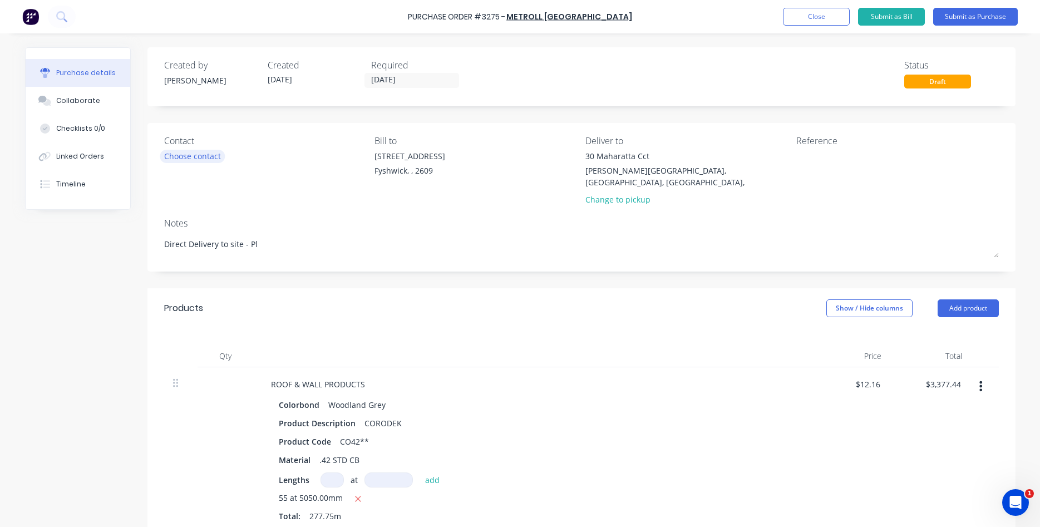
type textarea "x"
type textarea "Direct Delivery to site - Ple"
type textarea "x"
type textarea "Direct Delivery to site - Plea"
type textarea "x"
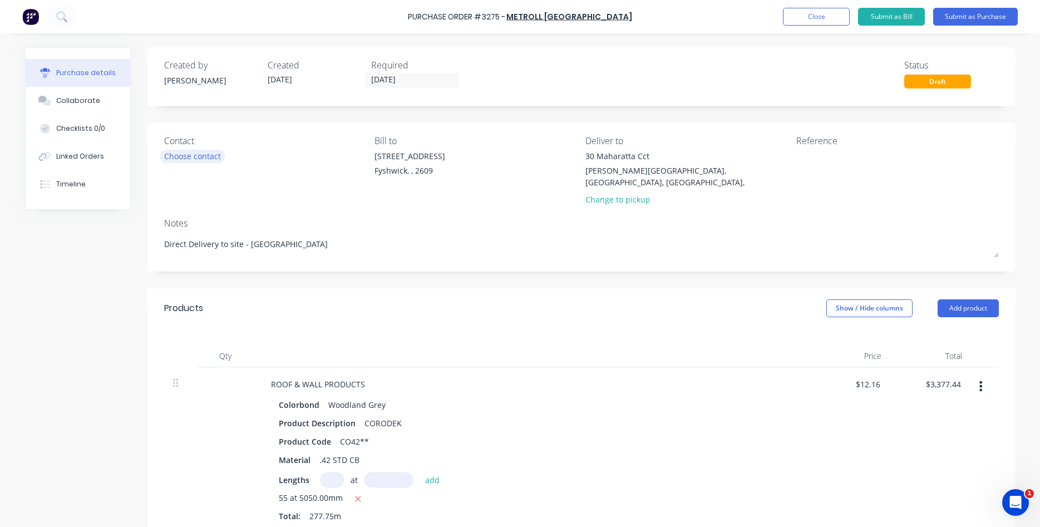
type textarea "Direct Delivery to site - Pleas"
type textarea "x"
type textarea "Direct Delivery to site - Please"
type textarea "x"
type textarea "Direct Delivery to site - Please"
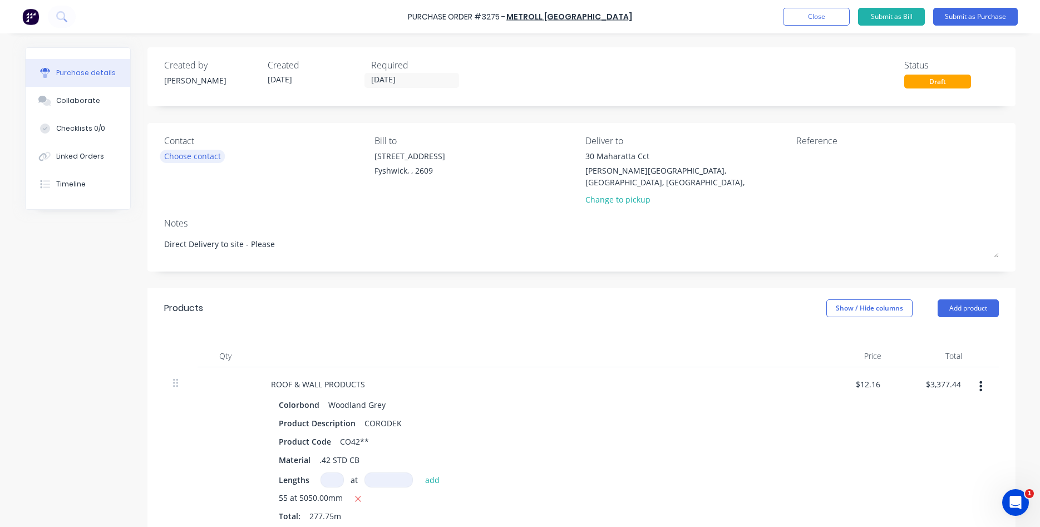
type textarea "x"
type textarea "Direct Delivery to site - Please d"
type textarea "x"
type textarea "Direct Delivery to site - Please de"
type textarea "x"
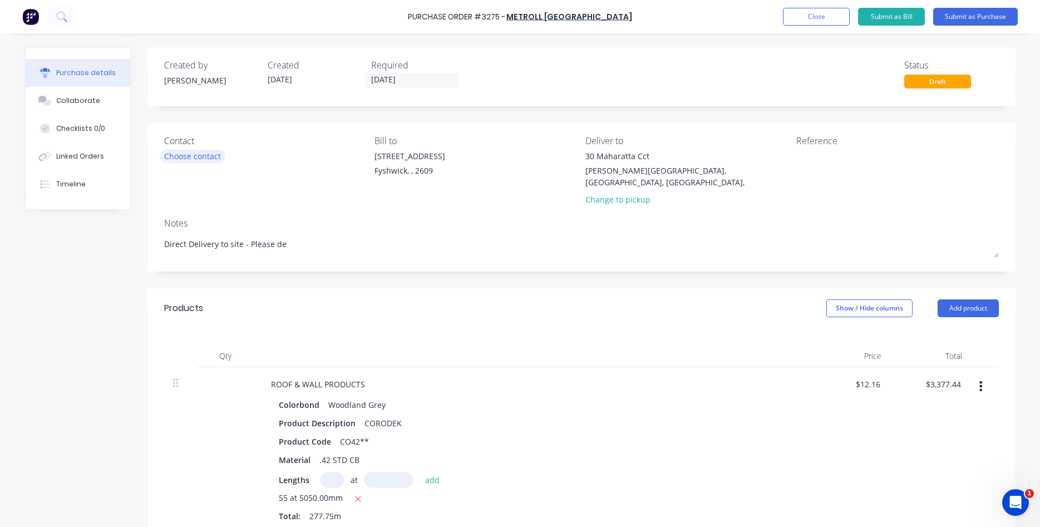
type textarea "Direct Delivery to site - Please del"
type textarea "x"
type textarea "Direct Delivery to site - Please deli"
type textarea "x"
type textarea "Direct Delivery to site - Please deliv"
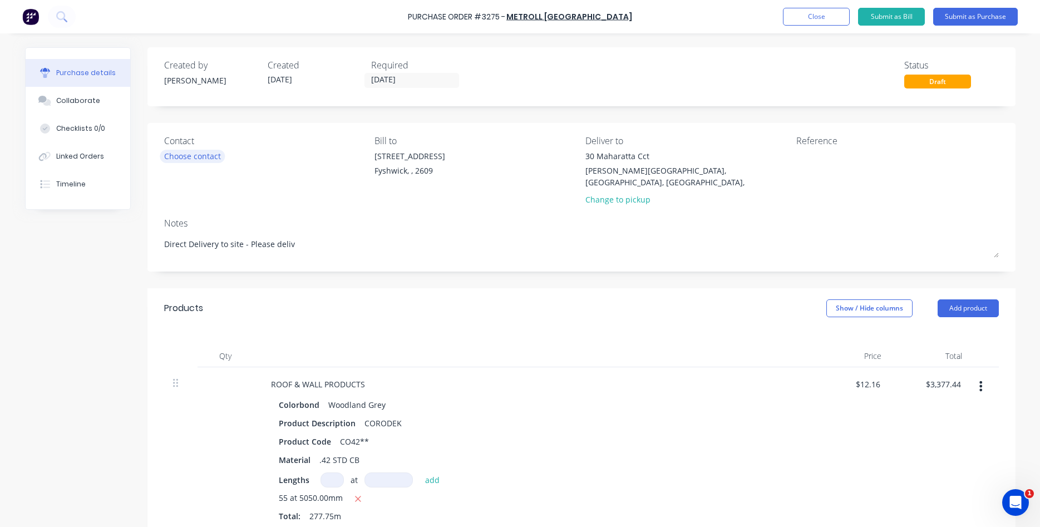
type textarea "x"
type textarea "Direct Delivery to site - Please delive"
type textarea "x"
type textarea "Direct Delivery to site - Please deliver"
type textarea "x"
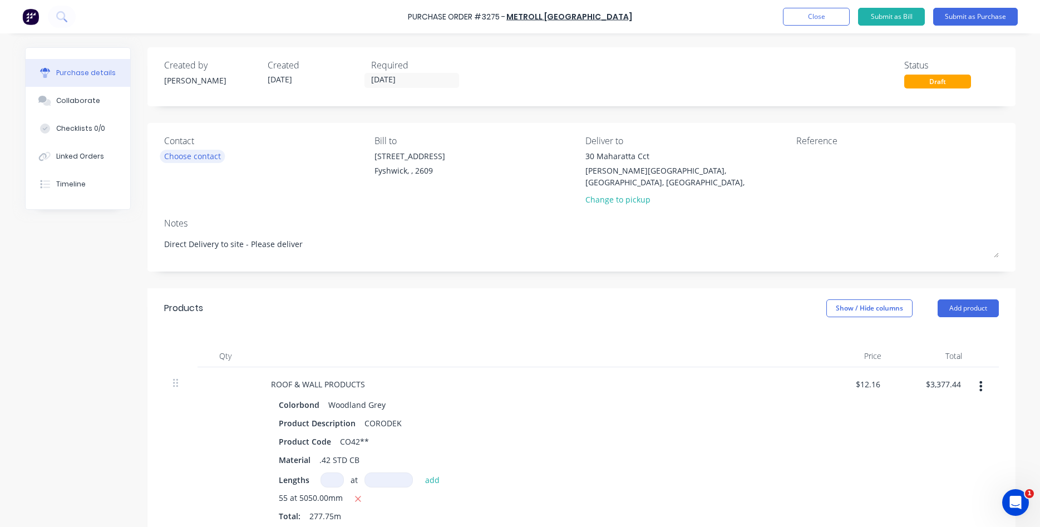
type textarea "Direct Delivery to site - Please deliver"
type textarea "x"
type textarea "Direct Delivery to site - Please deliver"
type textarea "x"
type textarea "Direct Delivery to site - Please delive"
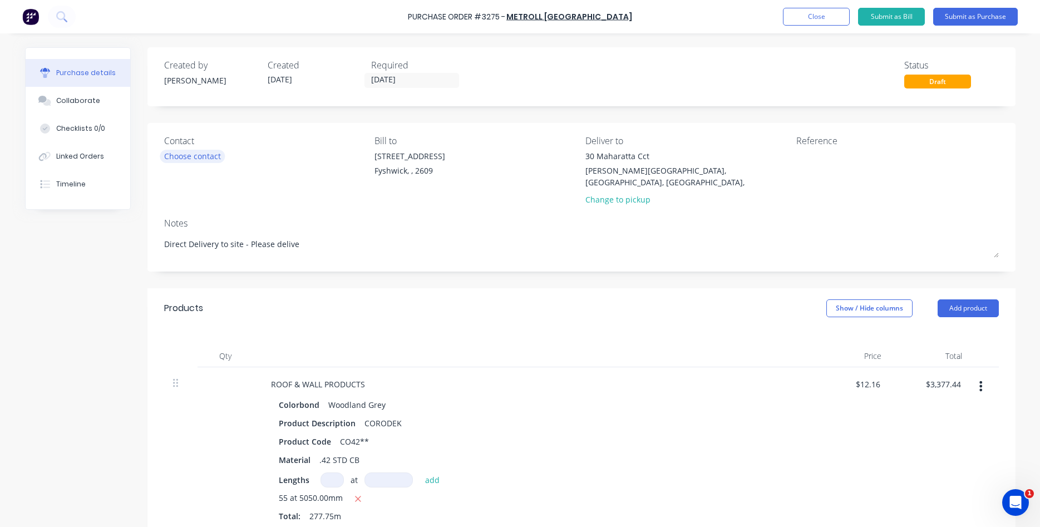
type textarea "x"
type textarea "Direct Delivery to site - Please deliv"
type textarea "x"
type textarea "Direct Delivery to site - Please deli"
type textarea "x"
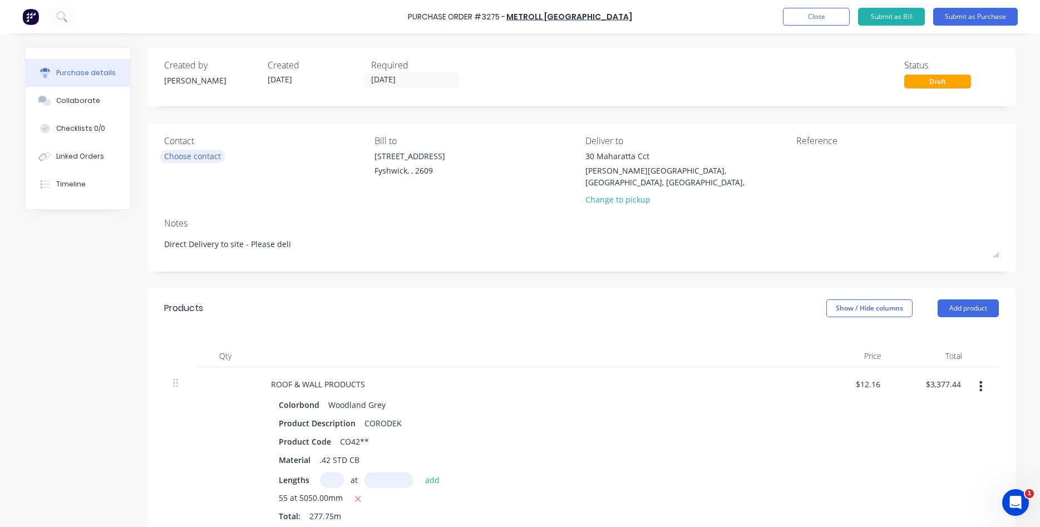
type textarea "Direct Delivery to site - Please del"
type textarea "x"
type textarea "Direct Delivery to site - Please de"
type textarea "x"
type textarea "Direct Delivery to site - Please d"
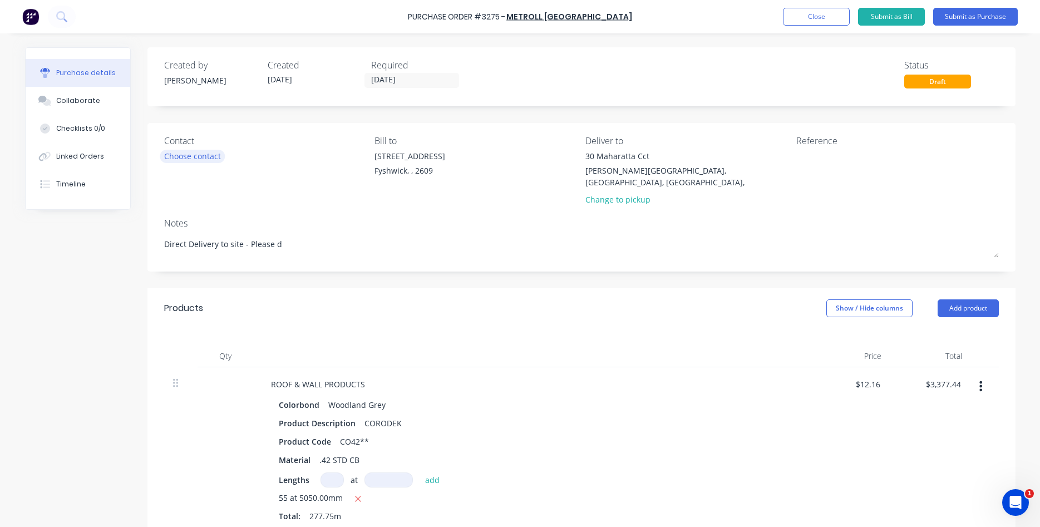
type textarea "x"
type textarea "Direct Delivery to site - Please"
type textarea "x"
type textarea "Direct Delivery to site - Please"
type textarea "x"
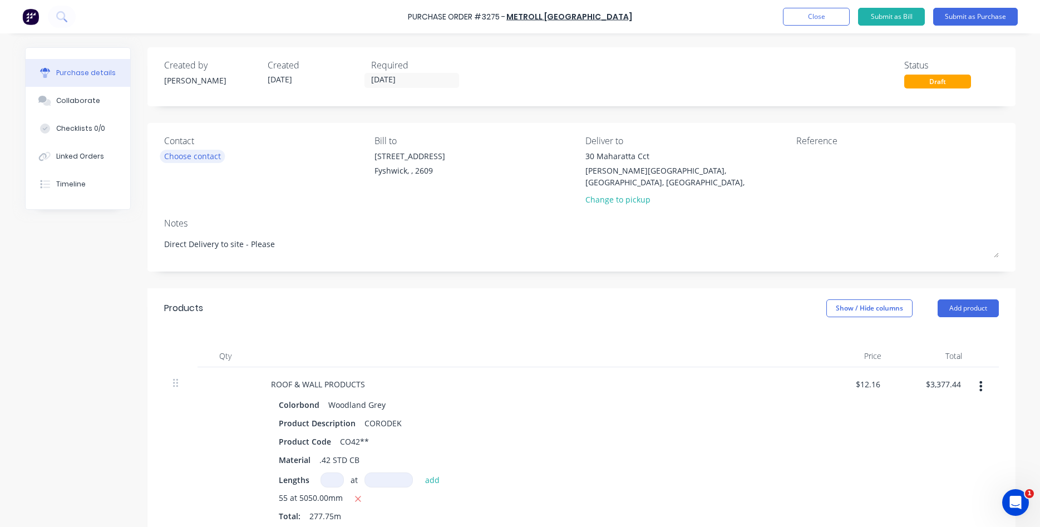
type textarea "Direct Delivery to site - Pleas"
type textarea "x"
type textarea "Direct Delivery to site - Plea"
type textarea "x"
type textarea "Direct Delivery to site - Ple"
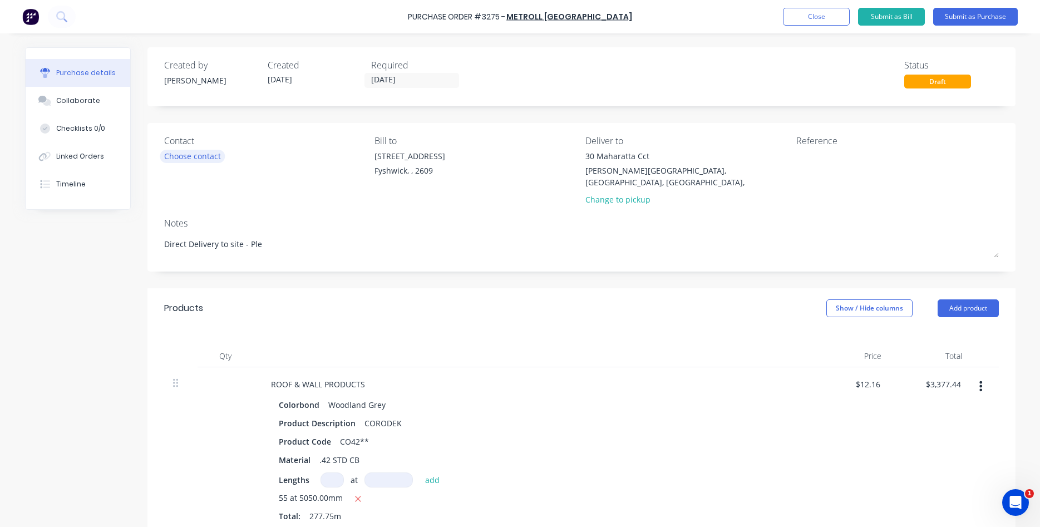
type textarea "x"
type textarea "Direct Delivery to site - Pl"
type textarea "x"
type textarea "Direct Delivery to site - P"
type textarea "x"
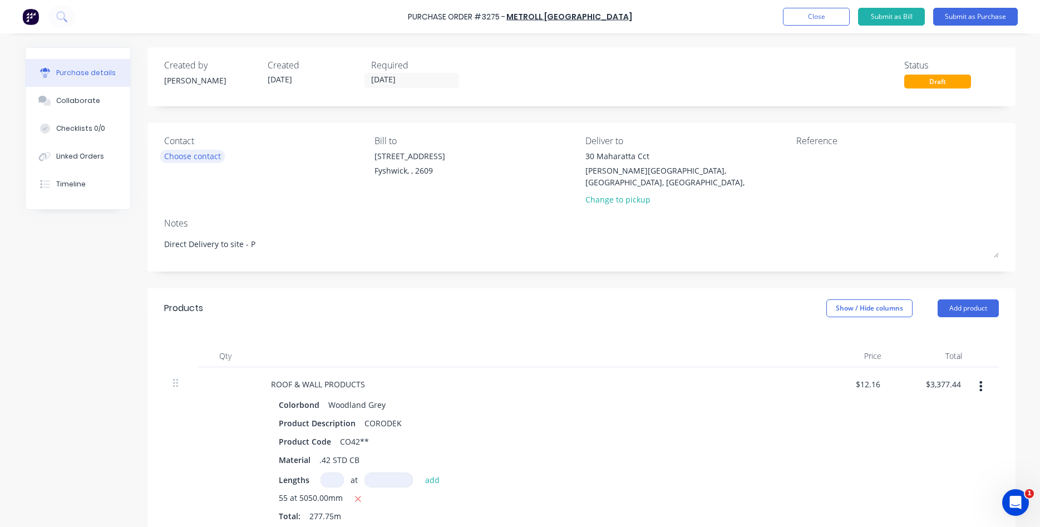
type textarea "Direct Delivery to site -"
type textarea "x"
type textarea "Direct Delivery to site - P"
type textarea "x"
type textarea "Direct Delivery to site - Pl"
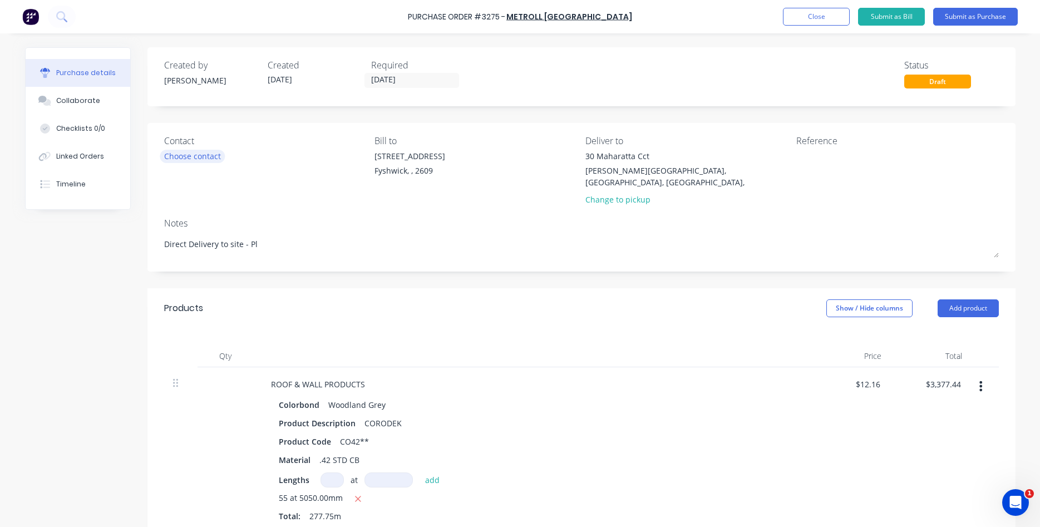
type textarea "x"
type textarea "Direct Delivery to site - Ple"
type textarea "x"
type textarea "Direct Delivery to site - Plea"
type textarea "x"
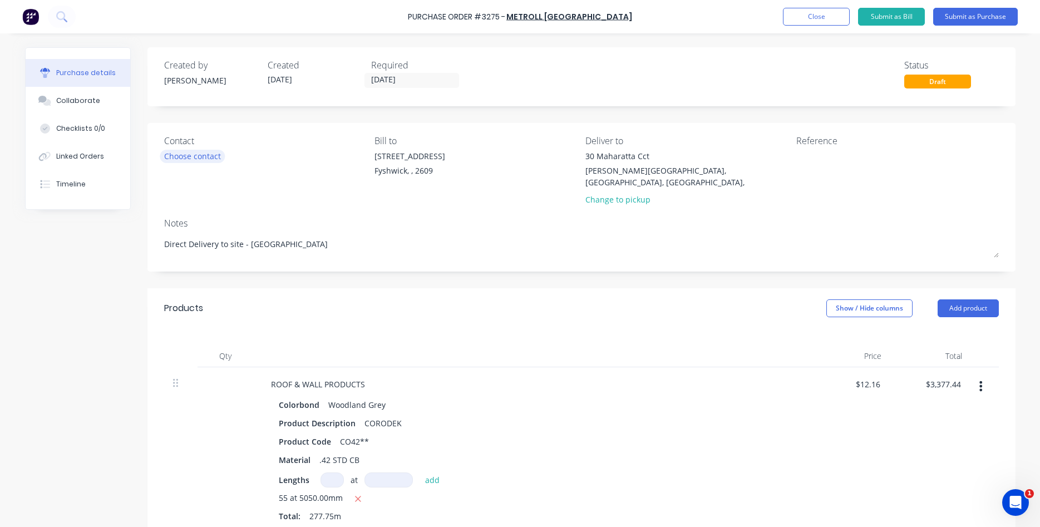
type textarea "Direct Delivery to site - Pleas"
type textarea "x"
type textarea "Direct Delivery to site - Please"
type textarea "x"
type textarea "Direct Delivery to site - Please"
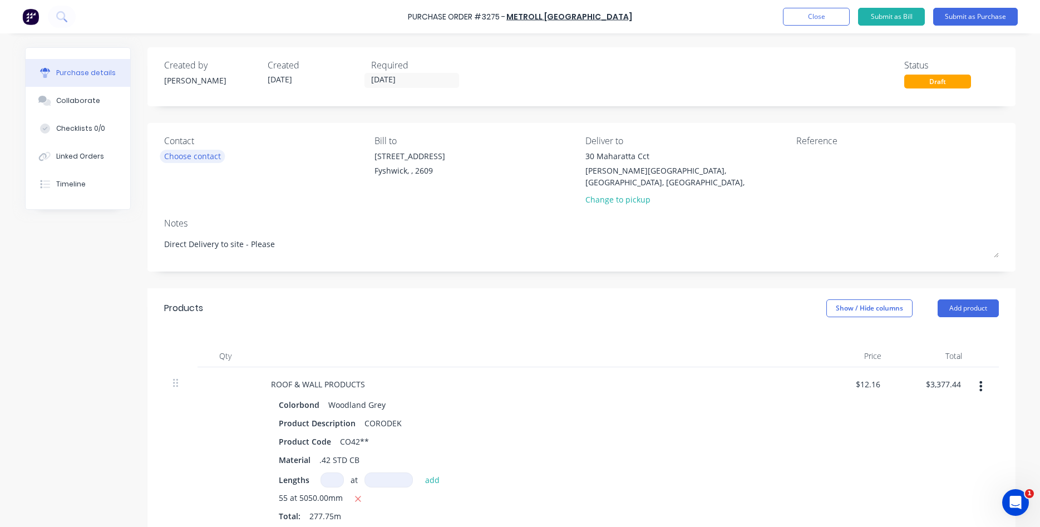
type textarea "x"
type textarea "Direct Delivery to site - Please P"
type textarea "x"
type textarea "Direct Delivery to site - Please Pl"
type textarea "x"
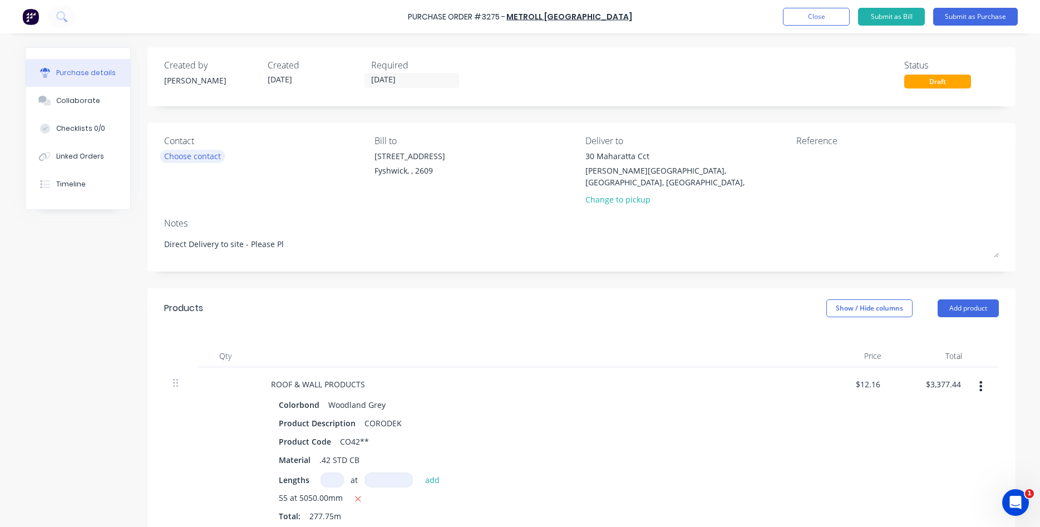
type textarea "Direct Delivery to site - Please Pla"
type textarea "x"
type textarea "Direct Delivery to site - Please Plac"
type textarea "x"
type textarea "Direct Delivery to site - Please Place"
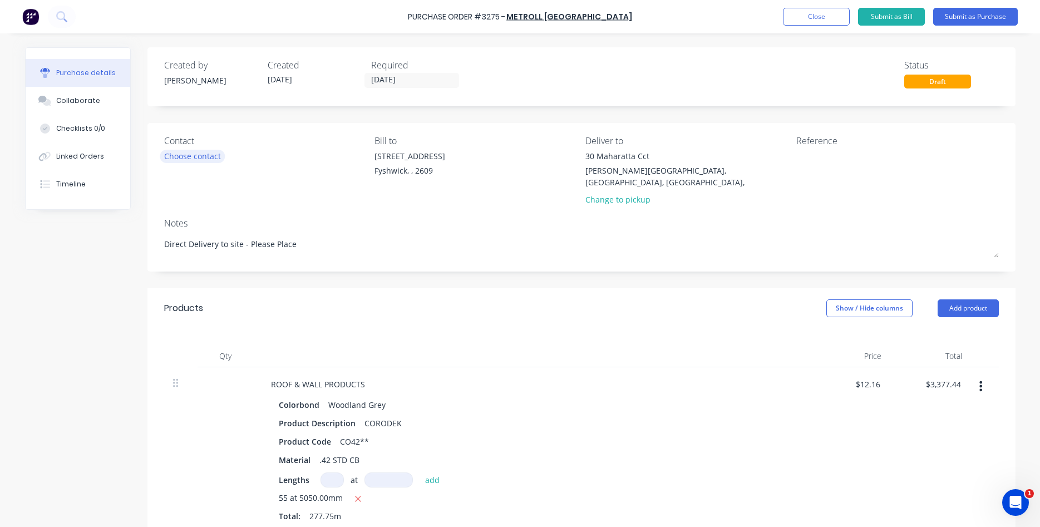
type textarea "x"
type textarea "Direct Delivery to site - Please Place"
type textarea "x"
type textarea "Direct Delivery to site - Please Place o"
type textarea "x"
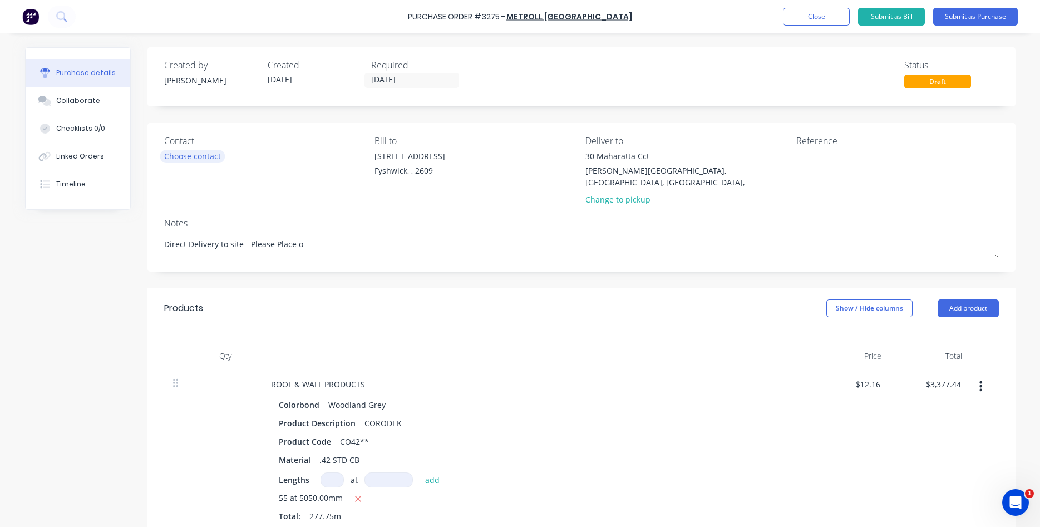
type textarea "Direct Delivery to site - Please Place on"
type textarea "x"
type textarea "Direct Delivery to site - Please Place on"
type textarea "x"
type textarea "Direct Delivery to site - Please Place on"
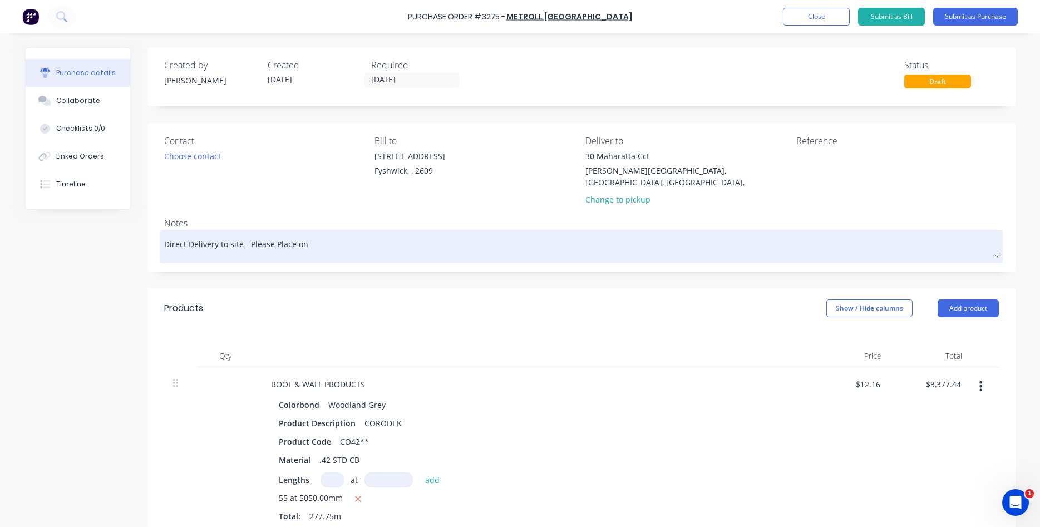
click at [339, 234] on textarea "Direct Delivery to site - Please Place on" at bounding box center [581, 245] width 835 height 25
type textarea "x"
type textarea "Direct Delivery to site - Please Place on f"
type textarea "x"
type textarea "Direct Delivery to site - Please Place on fr"
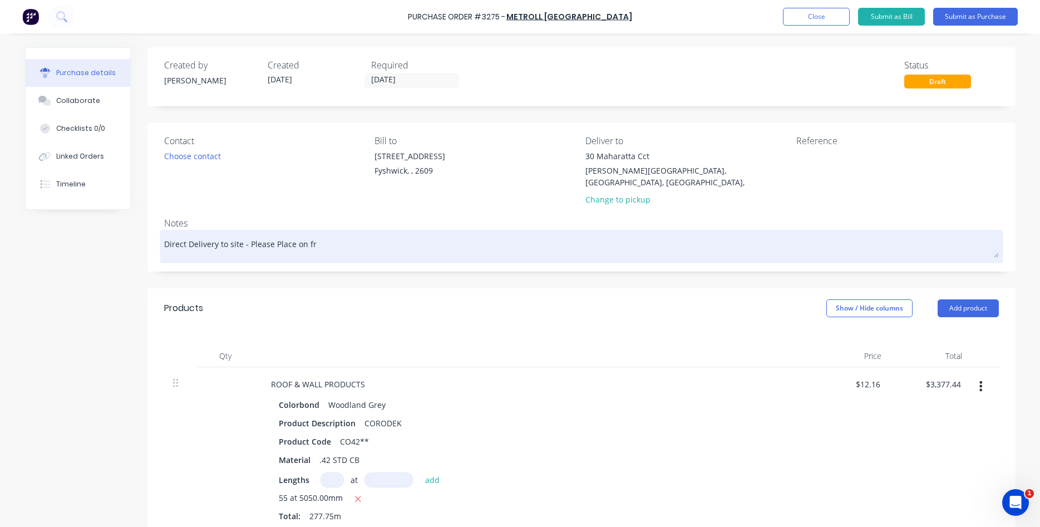
type textarea "x"
type textarea "Direct Delivery to site - Please Place on fro"
type textarea "x"
type textarea "Direct Delivery to site - Please Place on fron"
type textarea "x"
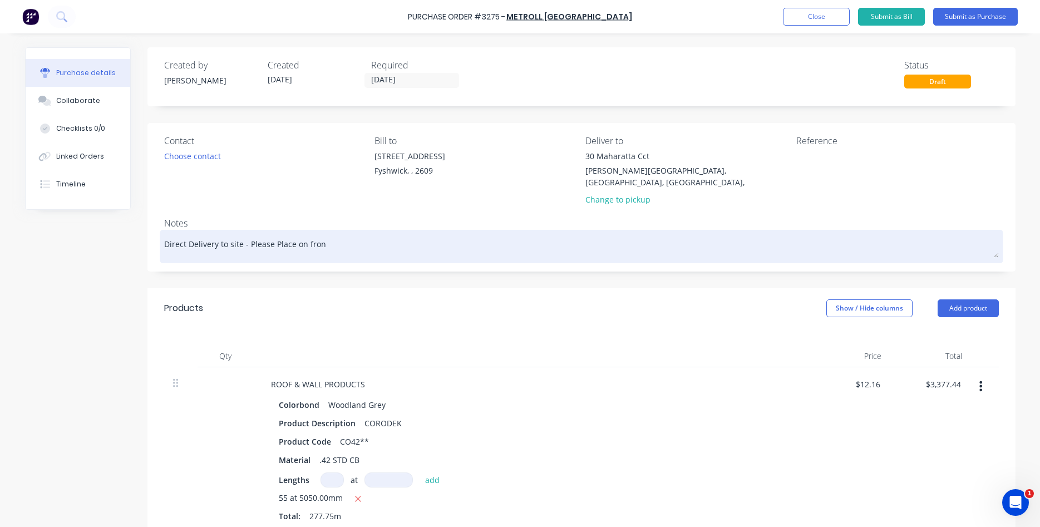
type textarea "Direct Delivery to site - Please Place on front"
type textarea "x"
type textarea "Direct Delivery to site - Please Place on front"
type textarea "x"
type textarea "Direct Delivery to site - Please Place on front l"
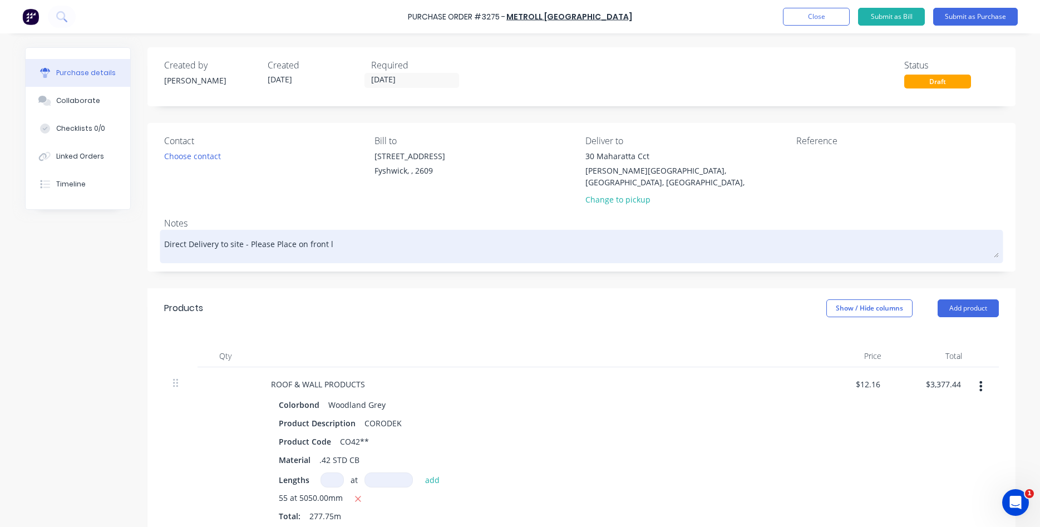
type textarea "x"
type textarea "Direct Delivery to site - Please Place on front la"
type textarea "x"
type textarea "Direct Delivery to site - Please Place on front law"
type textarea "x"
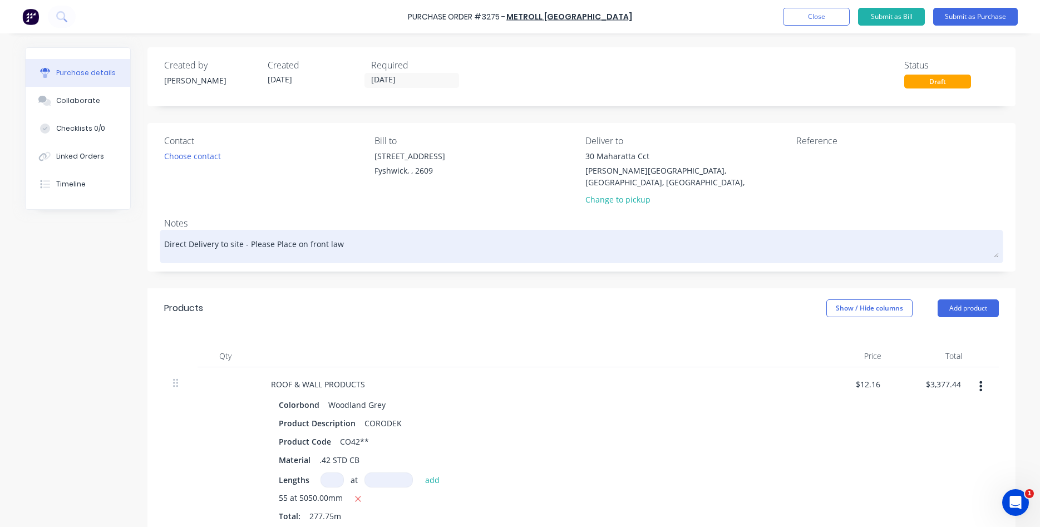
type textarea "Direct Delivery to site - Please Place on front lawn"
type textarea "x"
type textarea "Direct Delivery to site - Please Place on front lawn"
type textarea "x"
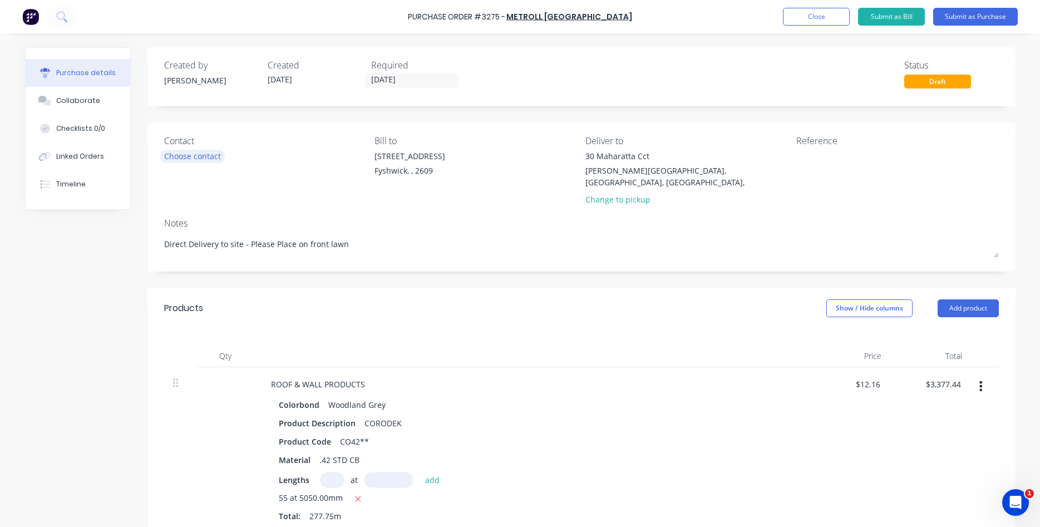
type textarea "Direct Delivery to site - Please Place on front lawn"
type textarea "x"
type textarea "Direct Delivery to site - Please Place on"
type textarea "x"
type textarea "Direct Delivery to site - Please Place on front lawn"
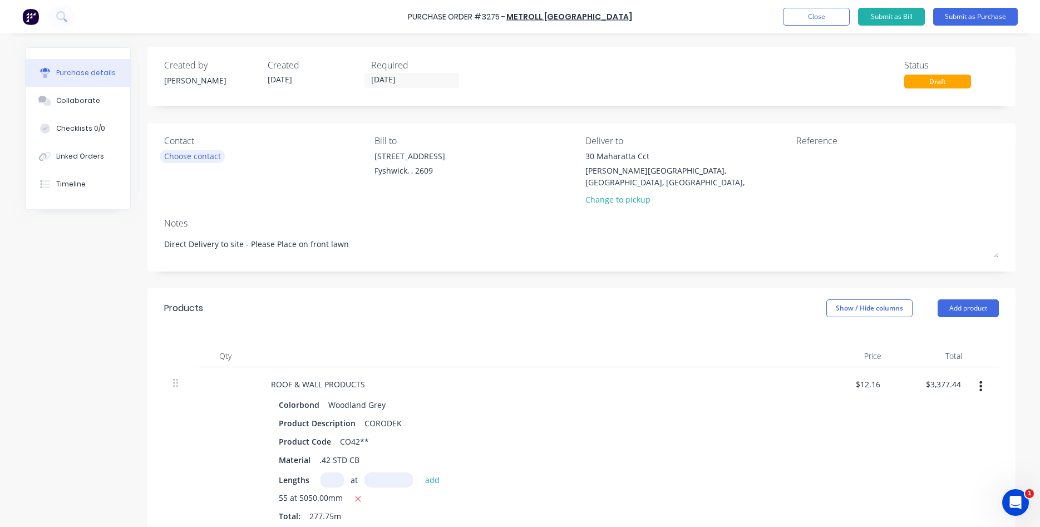
click at [211, 156] on div "Choose contact" at bounding box center [192, 156] width 57 height 12
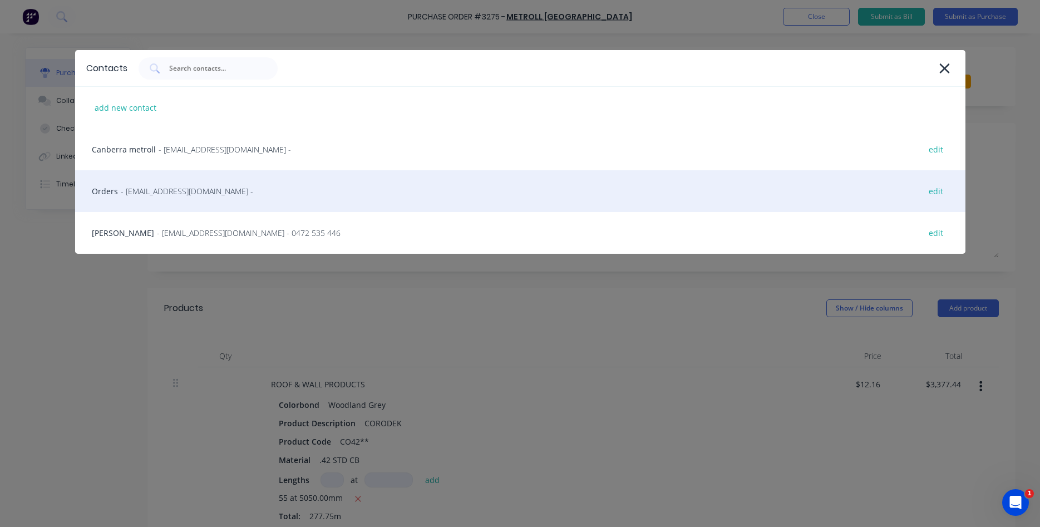
click at [193, 195] on span "- sales@sydney.metroll.com.au -" at bounding box center [187, 191] width 132 height 12
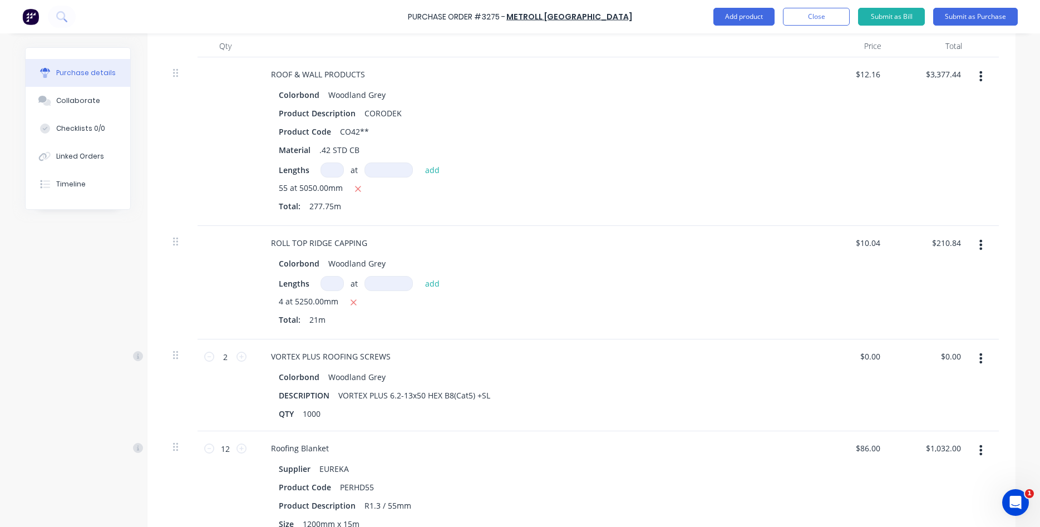
scroll to position [120, 0]
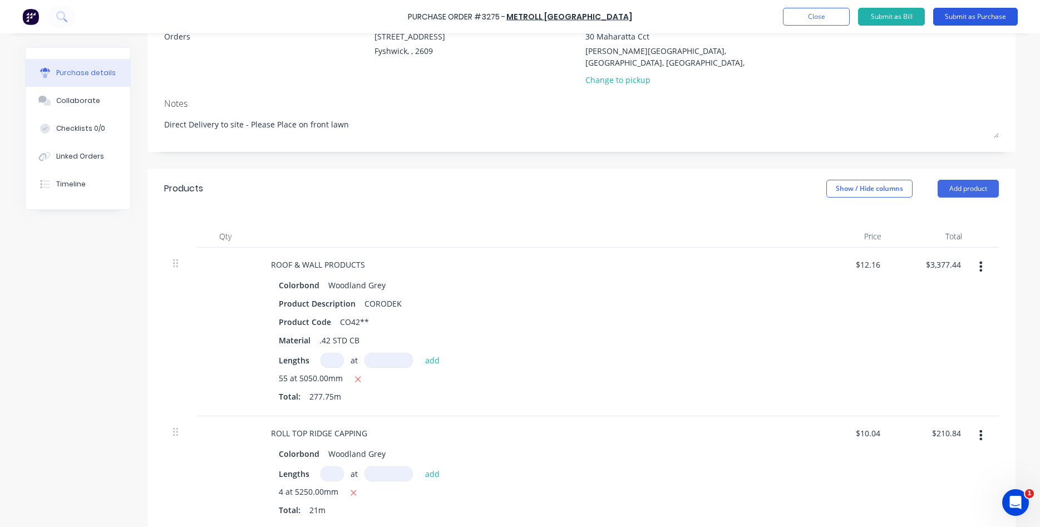
click at [979, 21] on button "Submit as Purchase" at bounding box center [975, 17] width 85 height 18
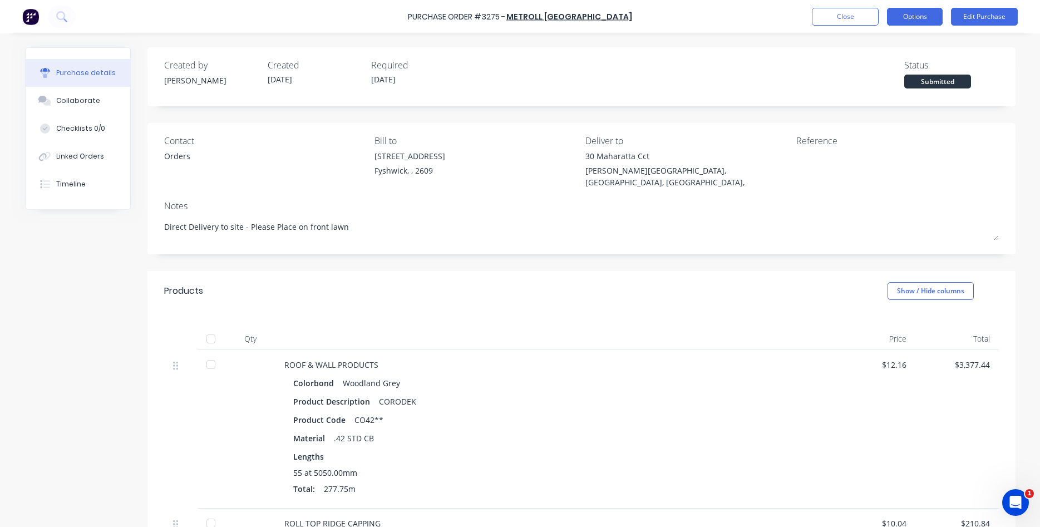
click at [917, 20] on button "Options" at bounding box center [915, 17] width 56 height 18
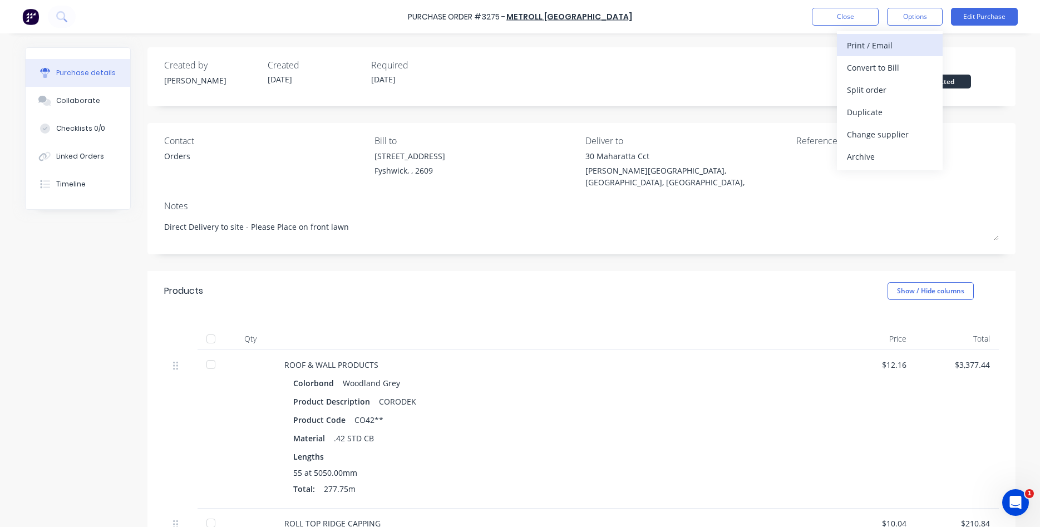
click at [871, 47] on div "Print / Email" at bounding box center [890, 45] width 86 height 16
click at [868, 71] on div "With pricing" at bounding box center [890, 68] width 86 height 16
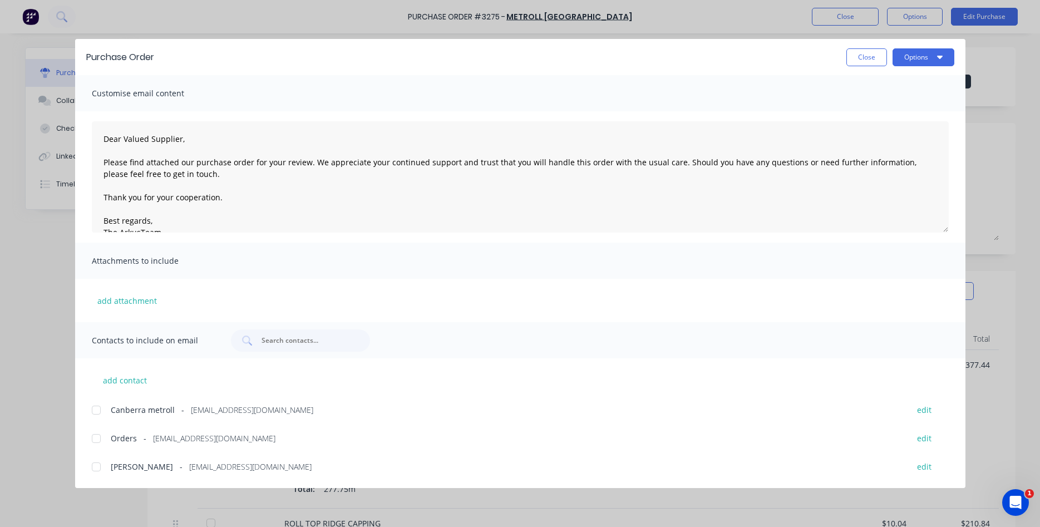
click at [97, 440] on div at bounding box center [96, 438] width 22 height 22
click at [904, 53] on button "Options" at bounding box center [924, 57] width 62 height 18
click at [878, 134] on div "Email" at bounding box center [902, 130] width 86 height 16
click at [861, 58] on button "Close" at bounding box center [866, 57] width 41 height 18
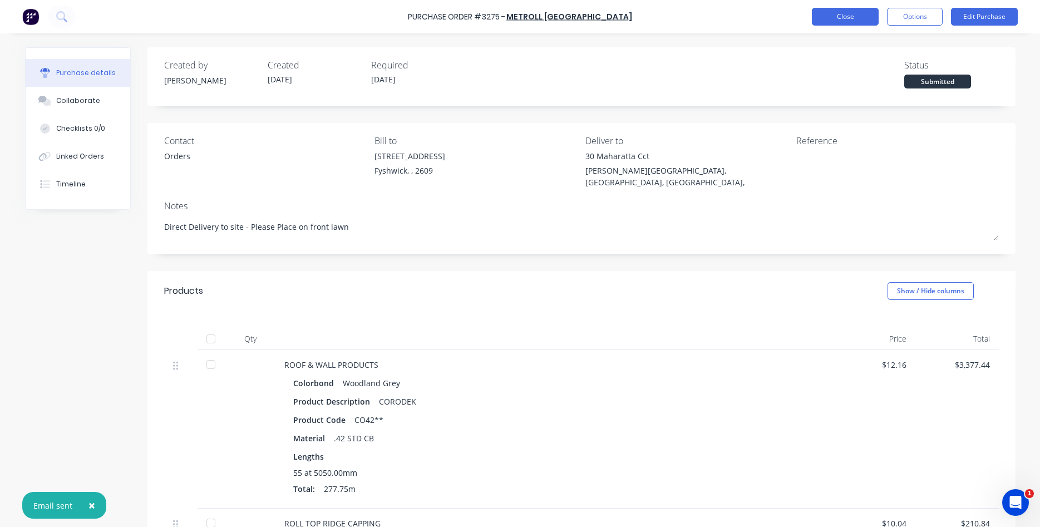
click at [849, 19] on button "Close" at bounding box center [845, 17] width 67 height 18
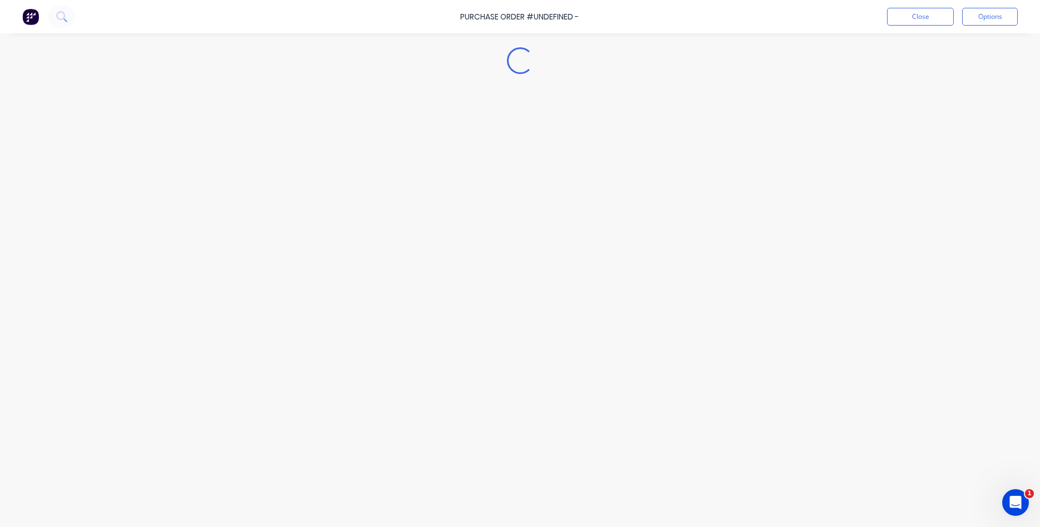
type textarea "x"
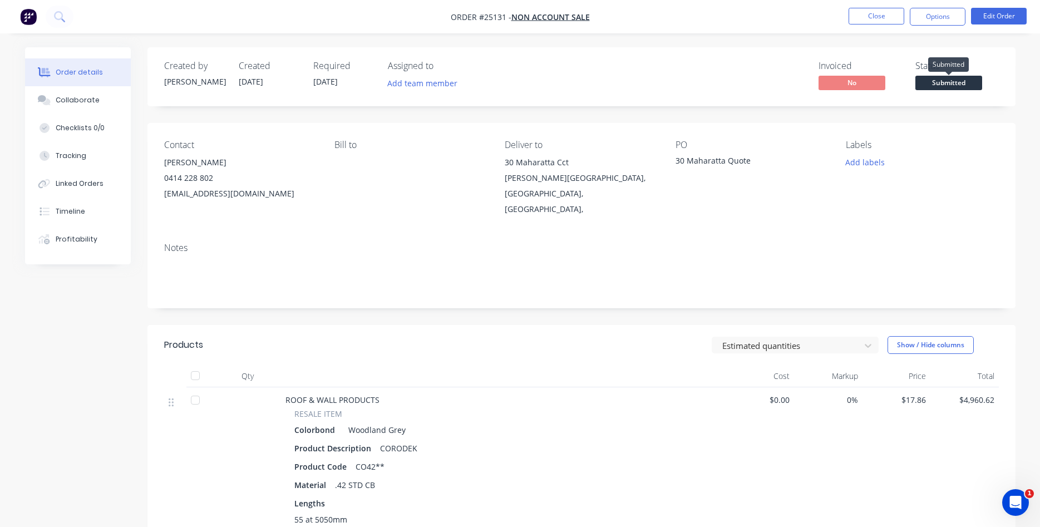
click at [958, 83] on span "Submitted" at bounding box center [948, 83] width 67 height 14
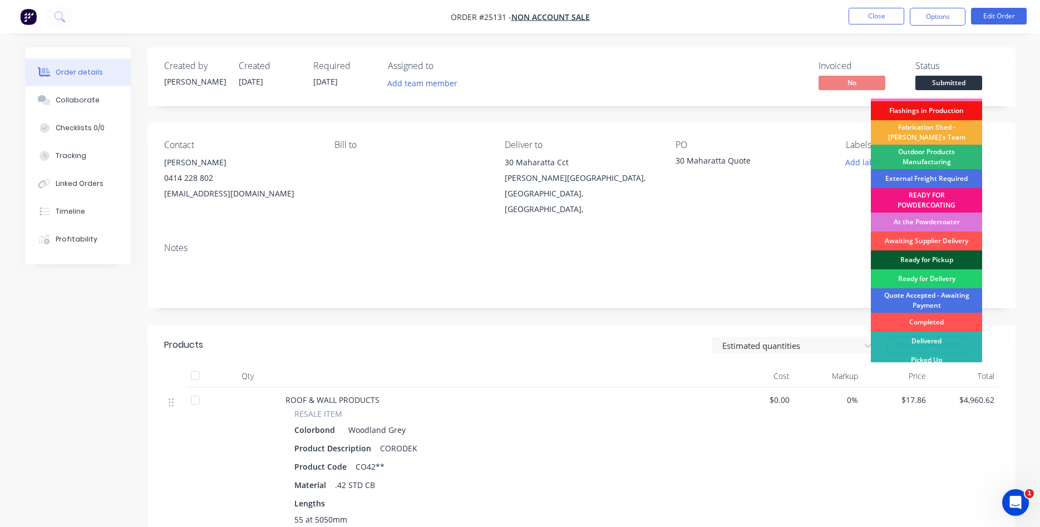
scroll to position [23, 0]
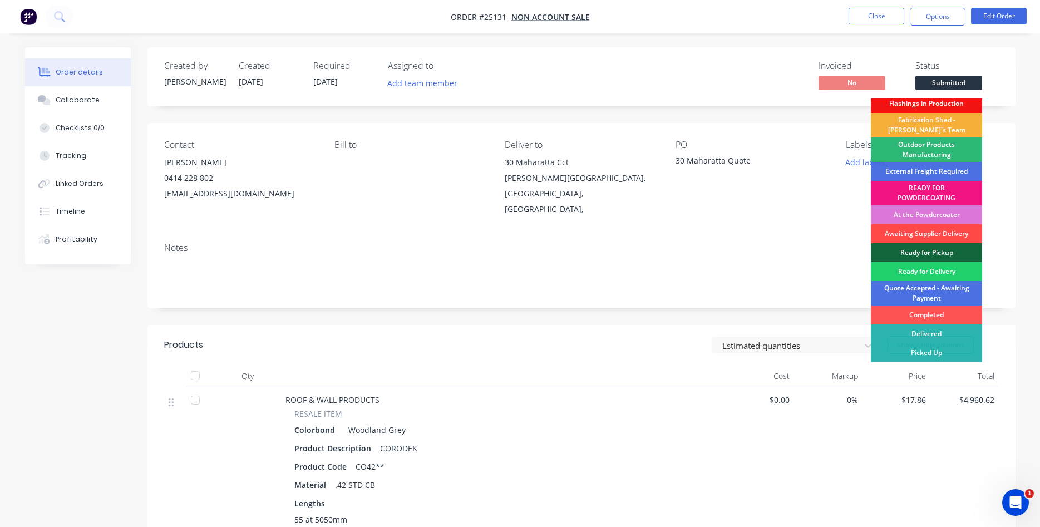
click at [916, 235] on div "Awaiting Supplier Delivery" at bounding box center [926, 233] width 111 height 19
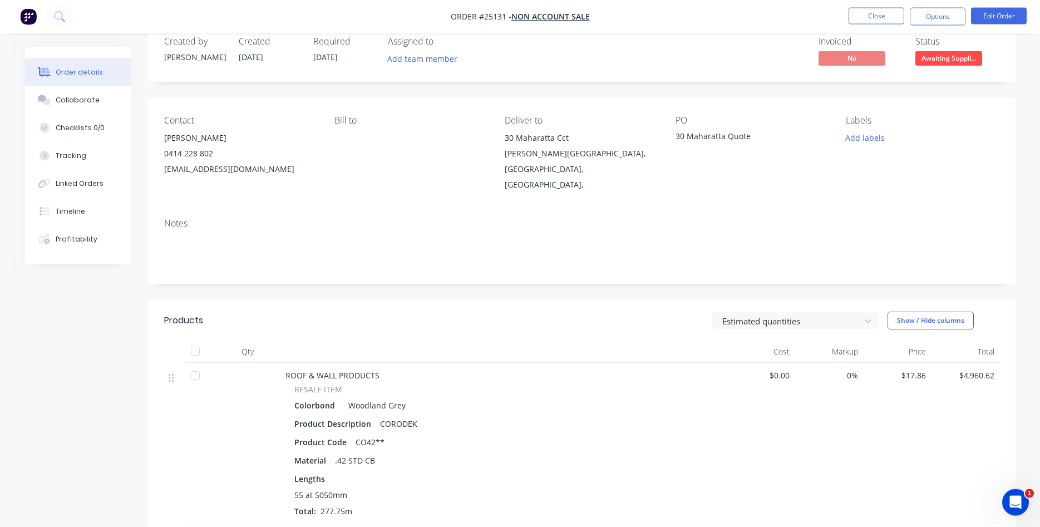
scroll to position [0, 0]
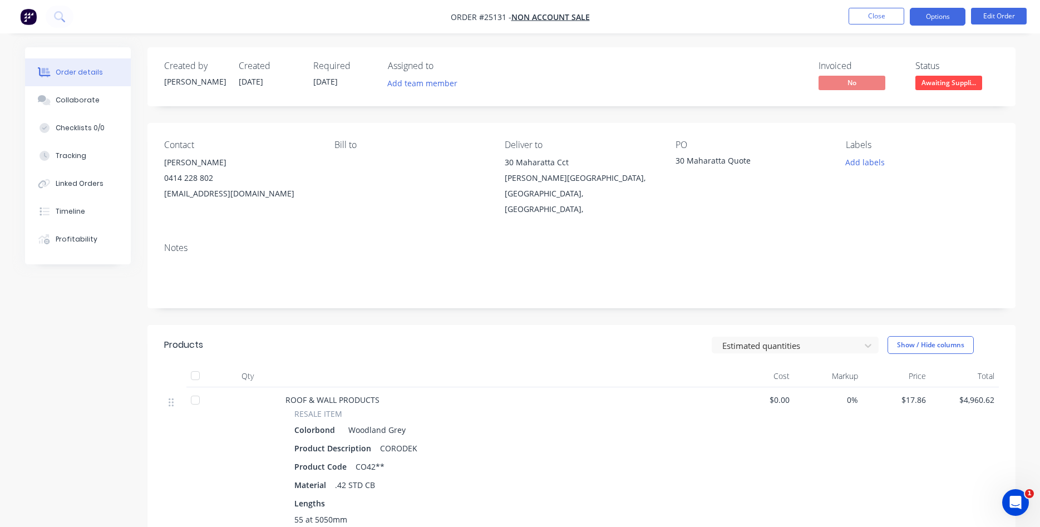
click at [928, 12] on button "Options" at bounding box center [938, 17] width 56 height 18
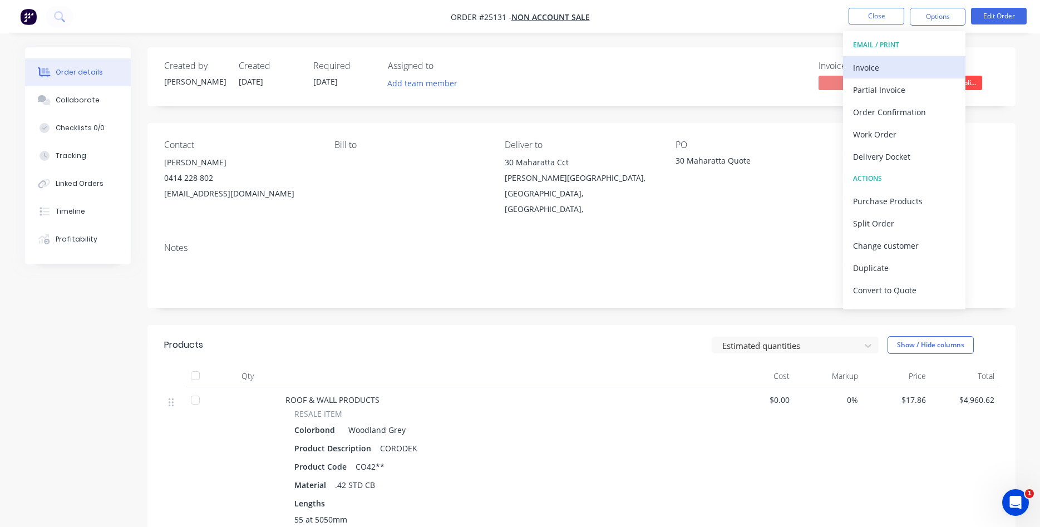
click at [874, 70] on div "Invoice" at bounding box center [904, 68] width 102 height 16
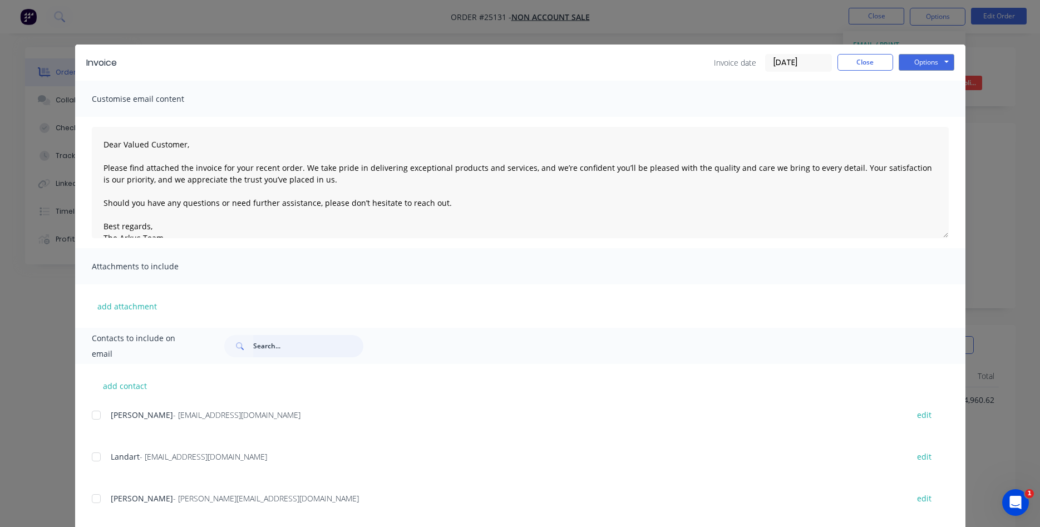
click at [275, 347] on input "text" at bounding box center [308, 346] width 110 height 22
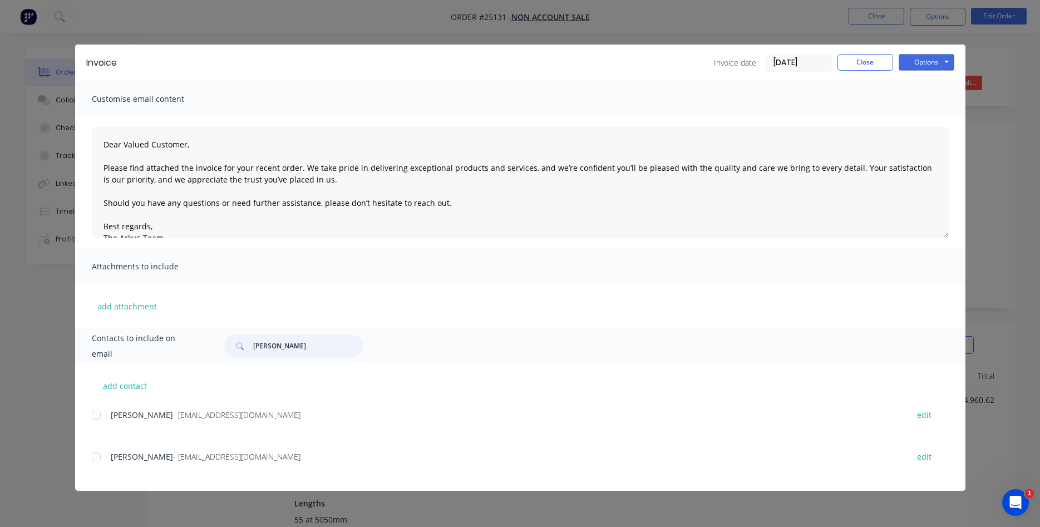
click at [95, 417] on div at bounding box center [96, 415] width 22 height 22
type input "michael enso"
click at [929, 64] on button "Options" at bounding box center [927, 62] width 56 height 17
click at [933, 115] on button "Email" at bounding box center [934, 119] width 71 height 18
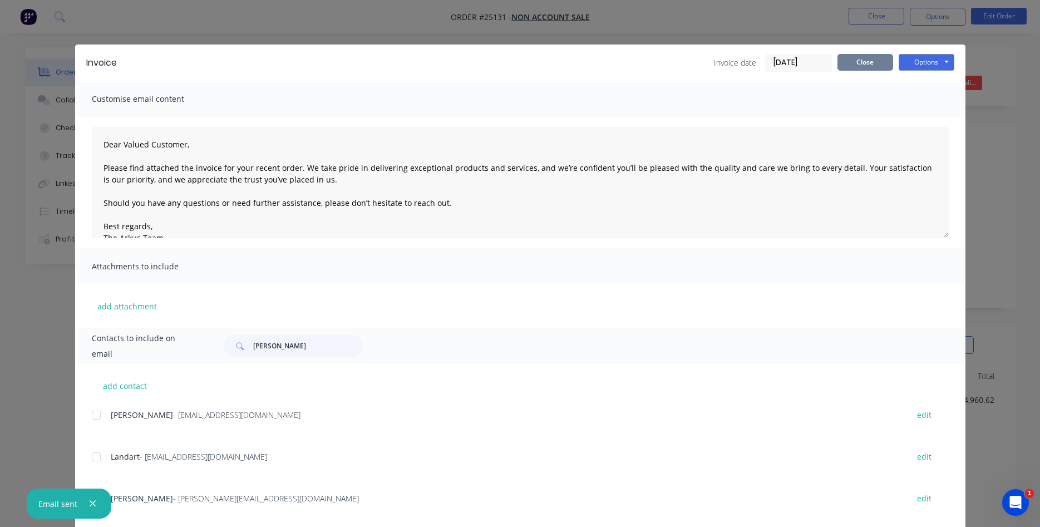
click at [862, 66] on button "Close" at bounding box center [865, 62] width 56 height 17
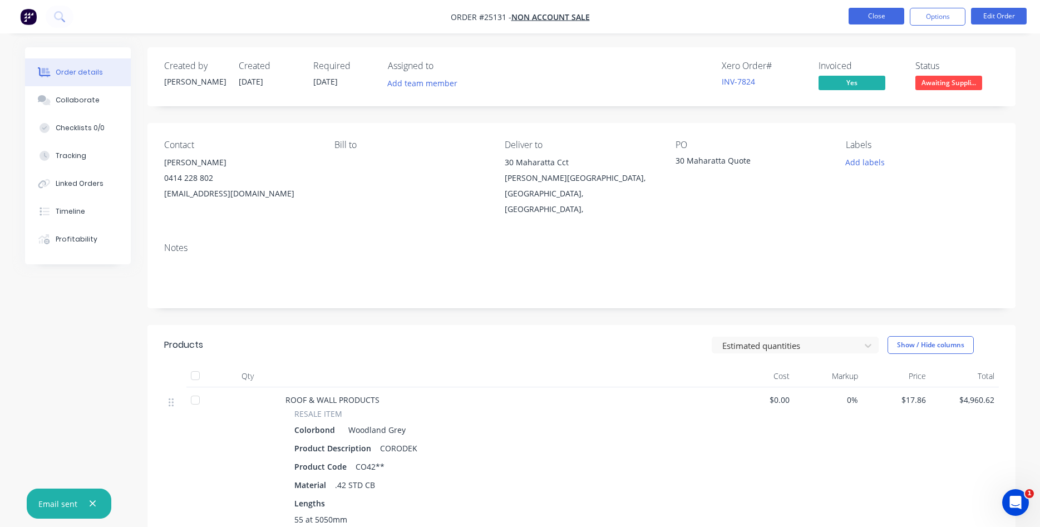
click at [881, 15] on button "Close" at bounding box center [877, 16] width 56 height 17
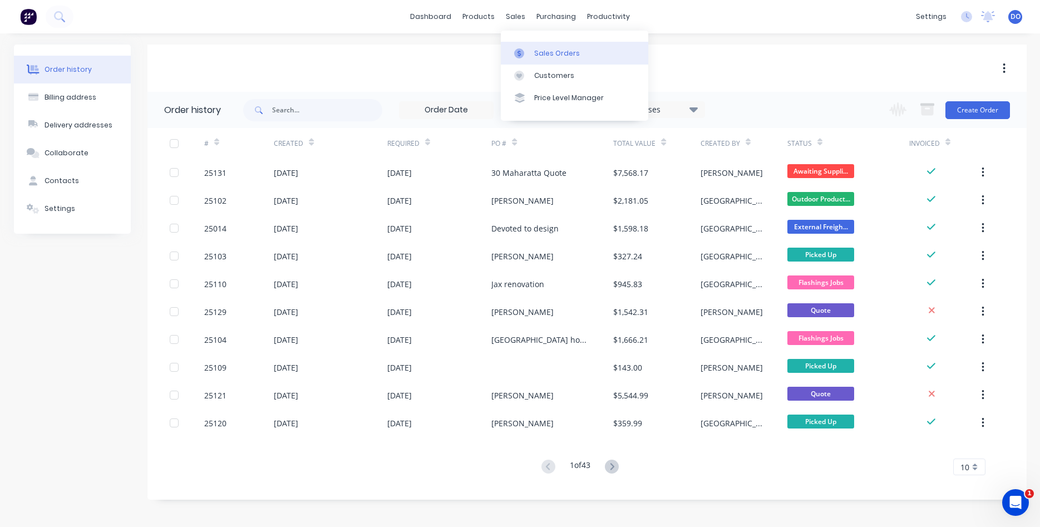
click at [531, 53] on link "Sales Orders" at bounding box center [574, 53] width 147 height 22
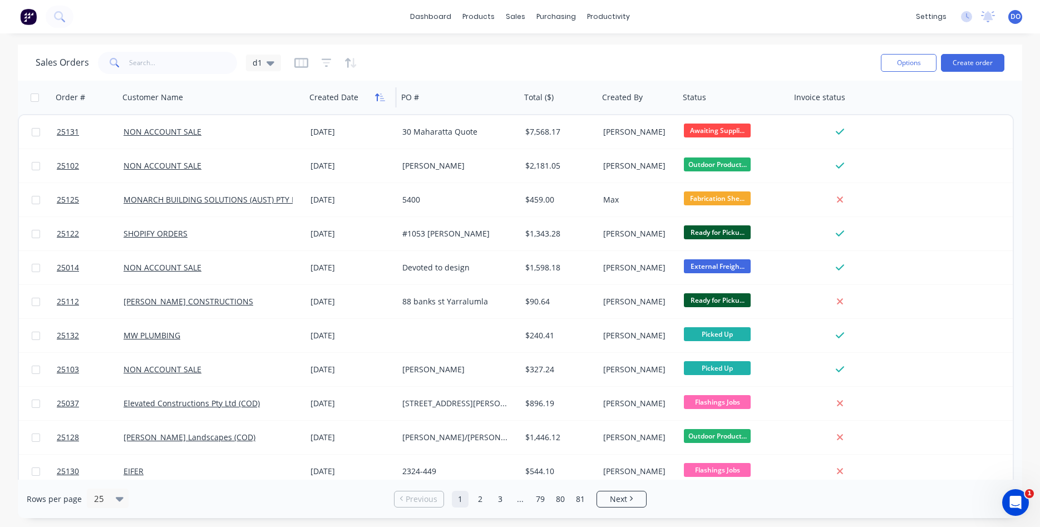
click at [379, 101] on icon "button" at bounding box center [380, 97] width 10 height 9
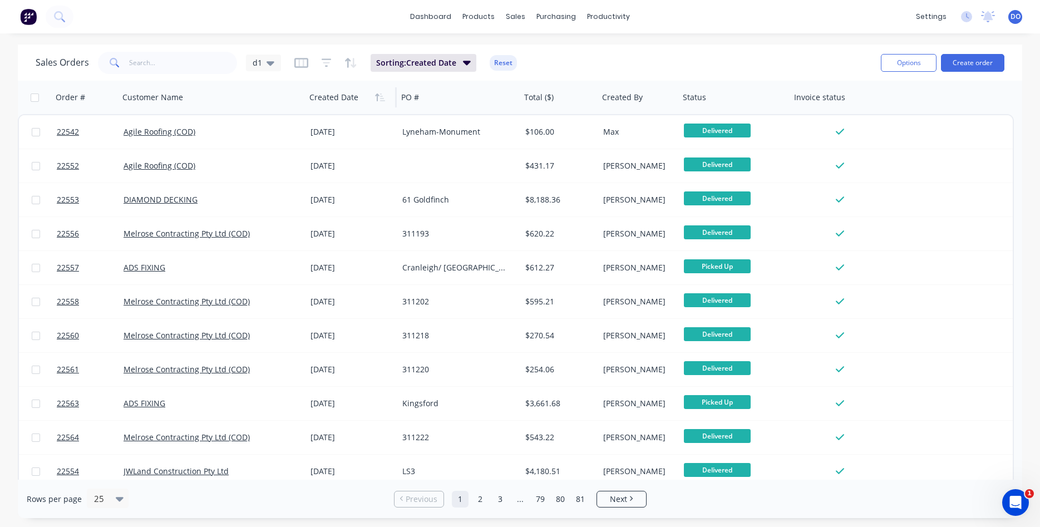
click at [379, 101] on icon "button" at bounding box center [380, 97] width 10 height 9
